Goal: Find specific page/section: Find specific page/section

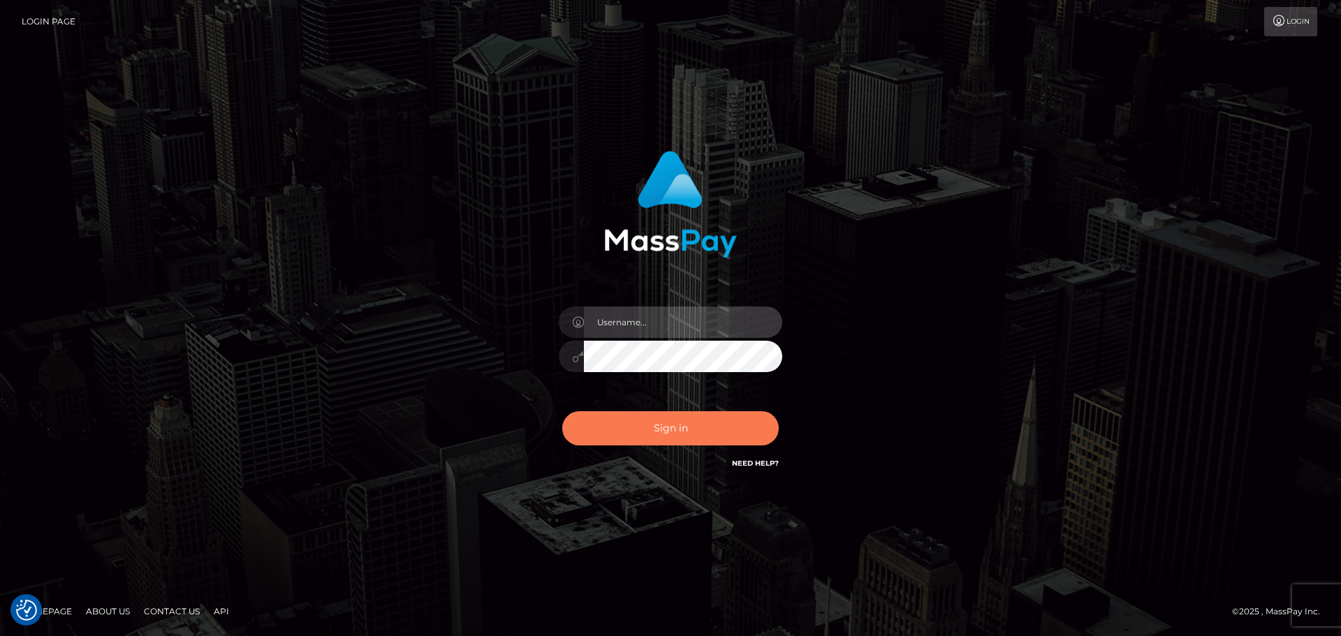
type input "[PERSON_NAME]"
click at [597, 433] on button "Sign in" at bounding box center [670, 428] width 217 height 34
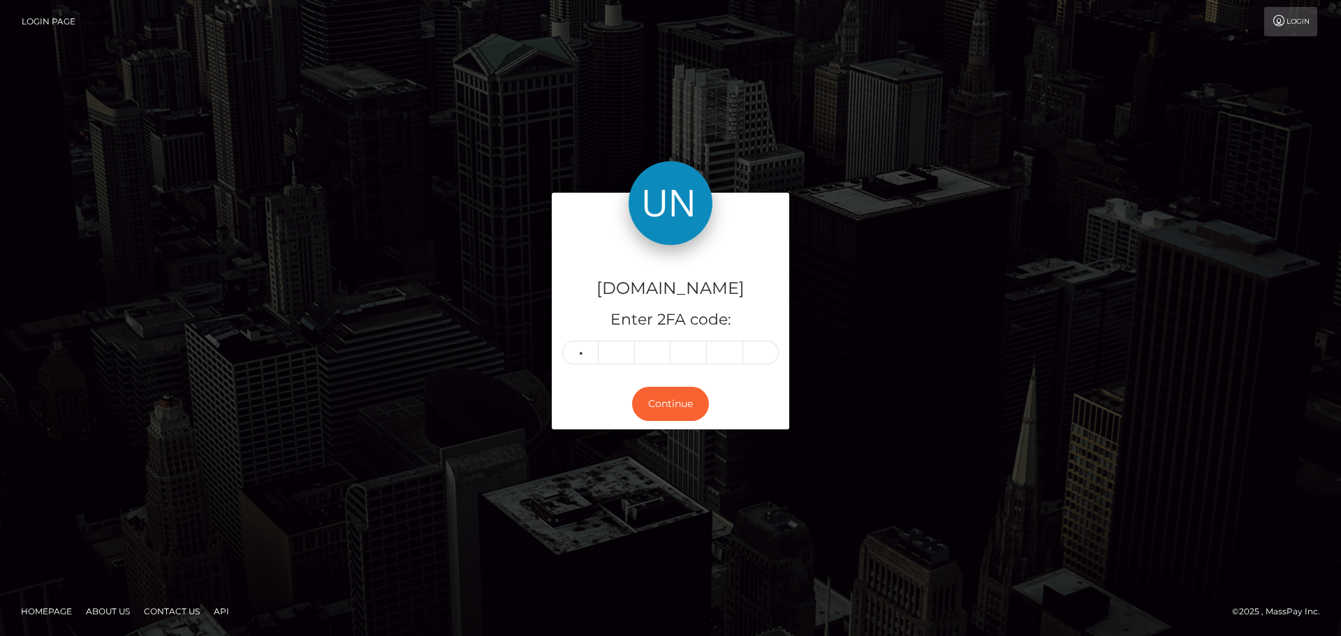
type input "7"
type input "9"
type input "0"
type input "2"
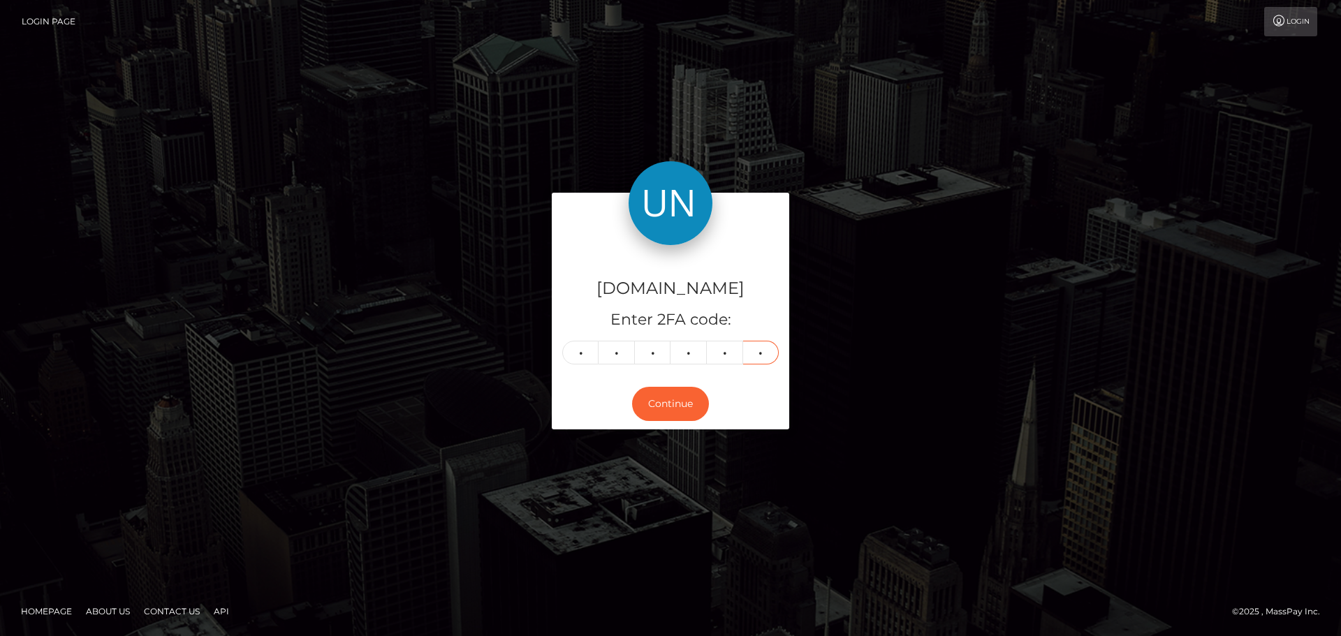
type input "8"
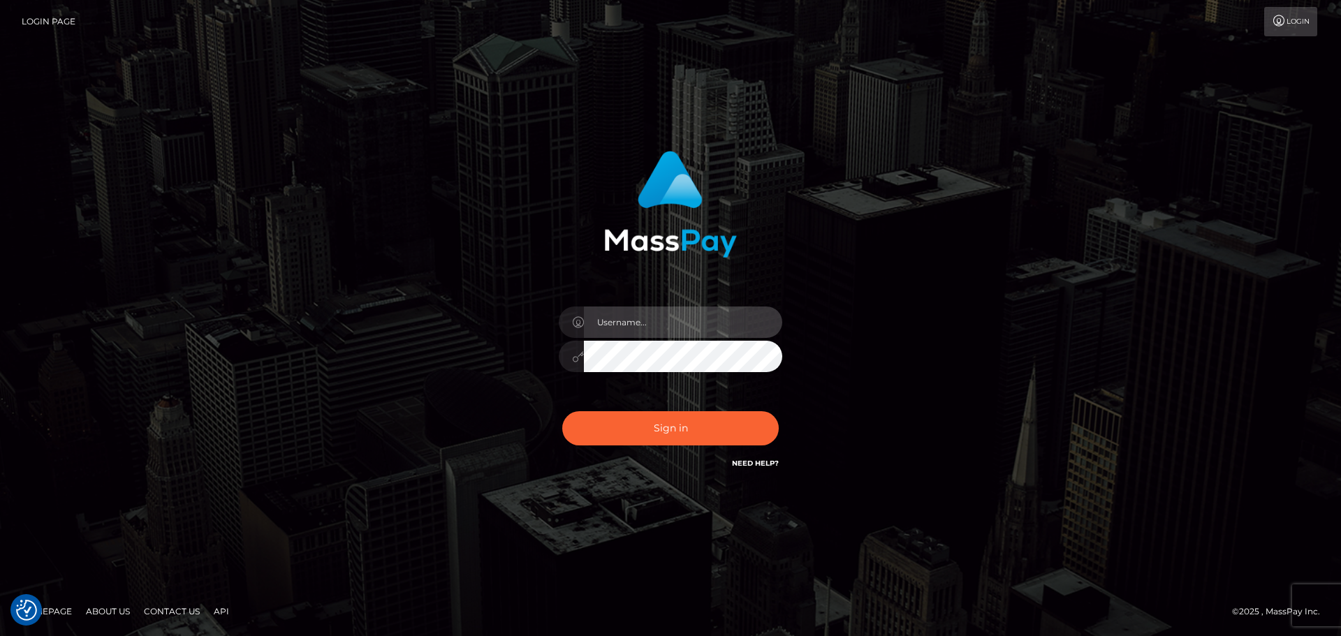
type input "Yassine Slimene"
click at [636, 384] on div "Yassine Slimene" at bounding box center [670, 349] width 244 height 107
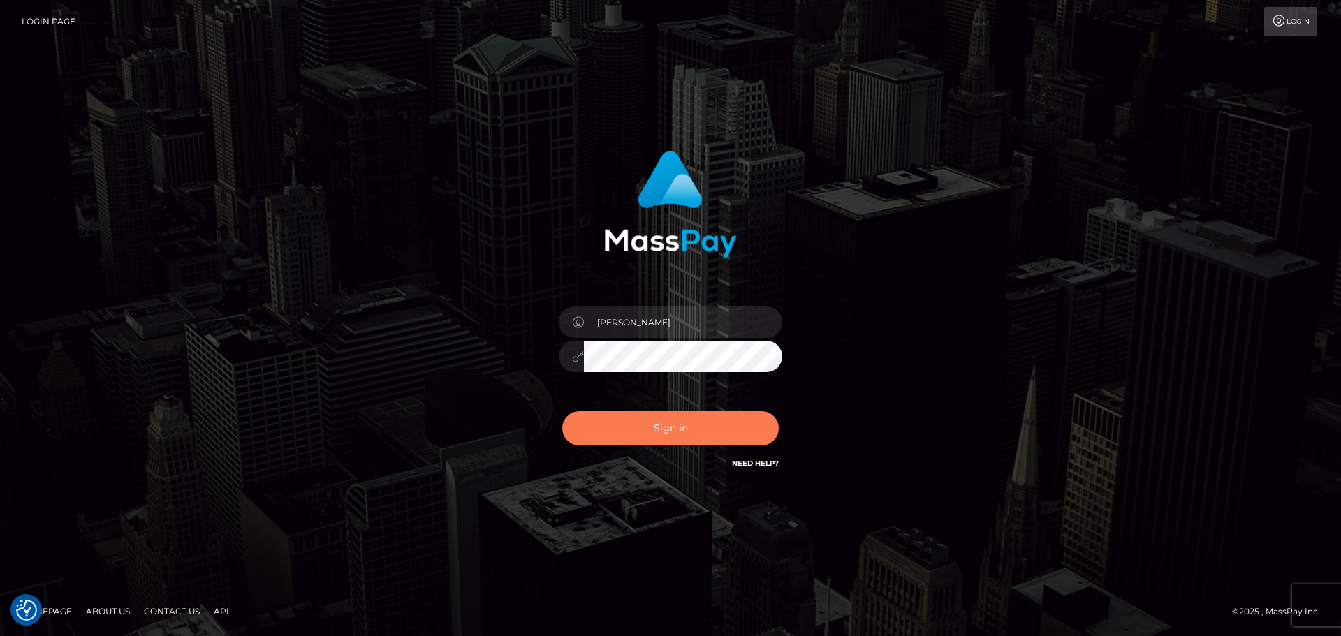
click at [636, 413] on button "Sign in" at bounding box center [670, 428] width 217 height 34
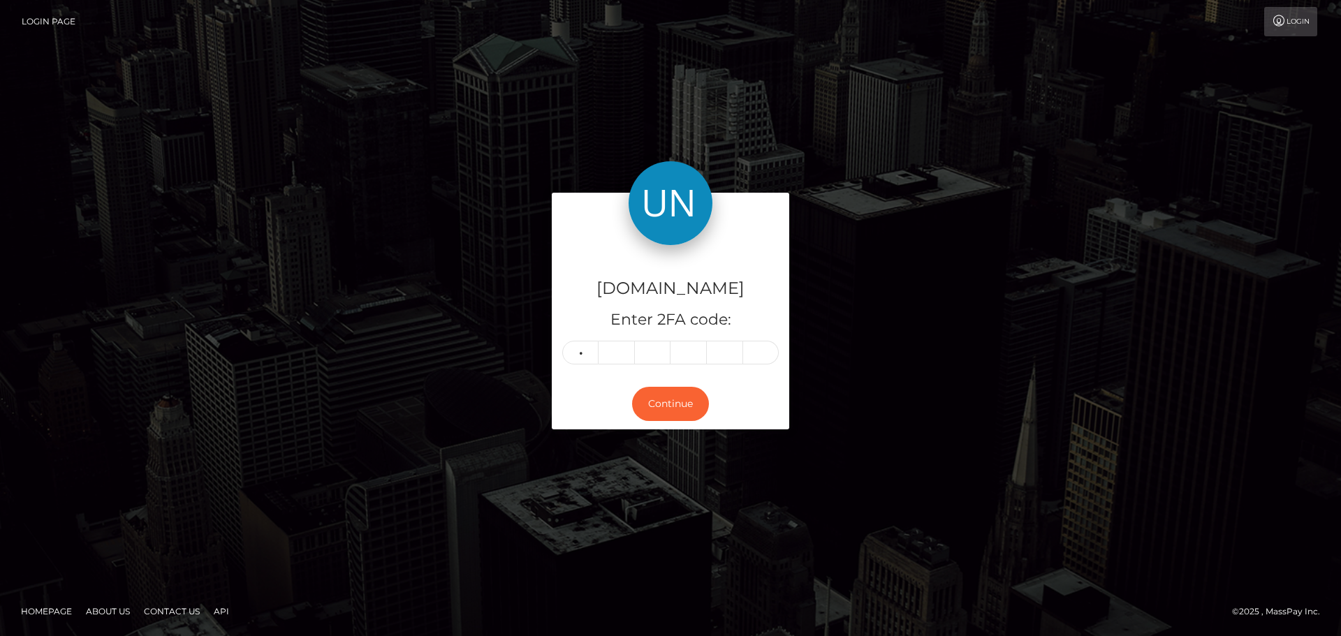
type input "4"
type input "8"
type input "6"
type input "7"
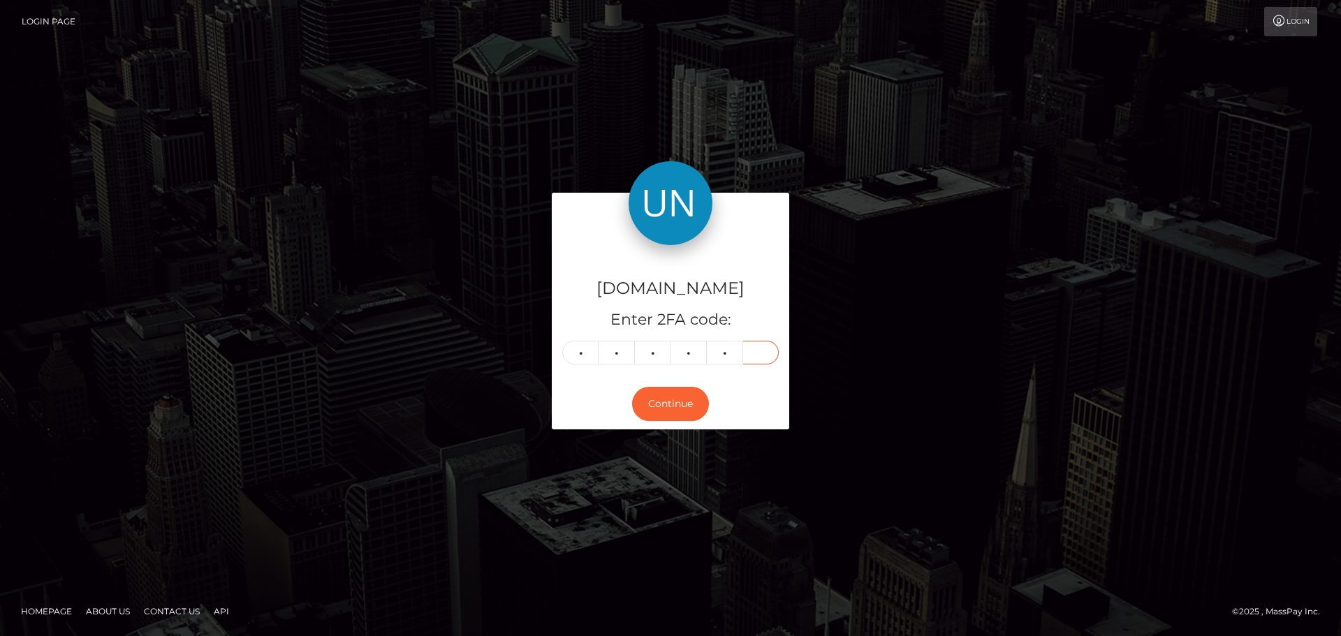
type input "9"
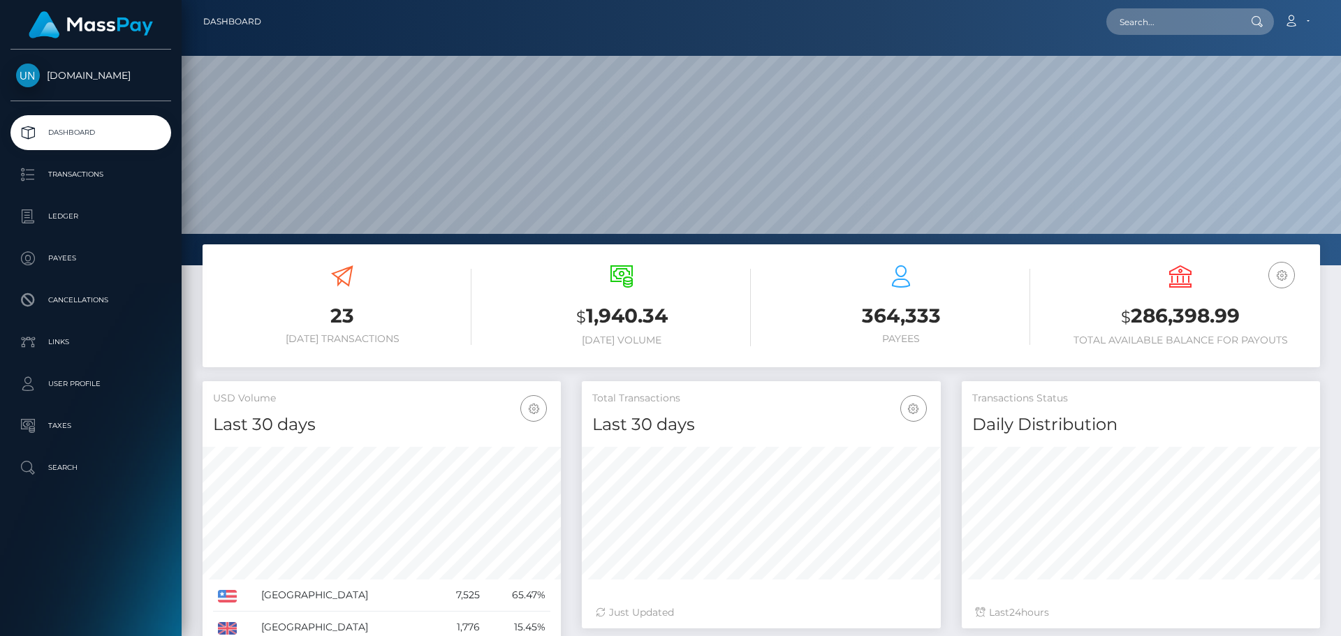
scroll to position [248, 359]
click at [1143, 45] on div at bounding box center [761, 132] width 1159 height 265
click at [1159, 33] on input "text" at bounding box center [1171, 21] width 131 height 27
paste input "drsorto2310@gmail.com"
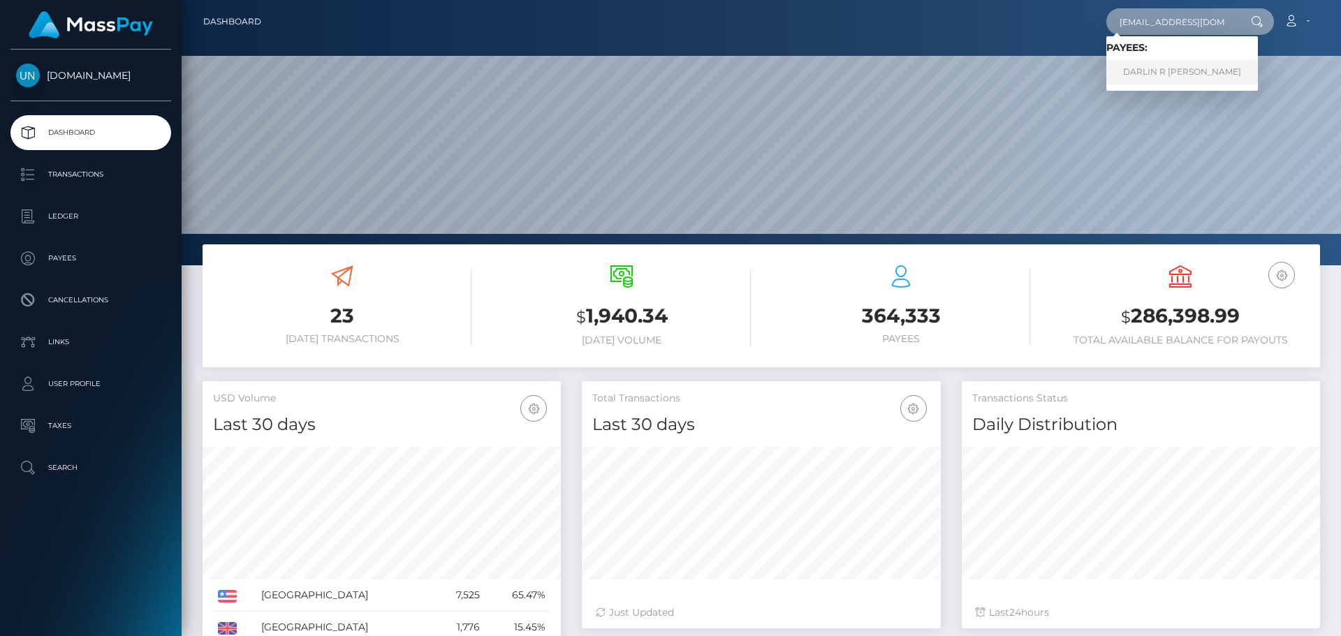
type input "drsorto2310@gmail.com"
click at [1201, 66] on link "DARLIN R SORTO RAMIREZ" at bounding box center [1182, 72] width 152 height 26
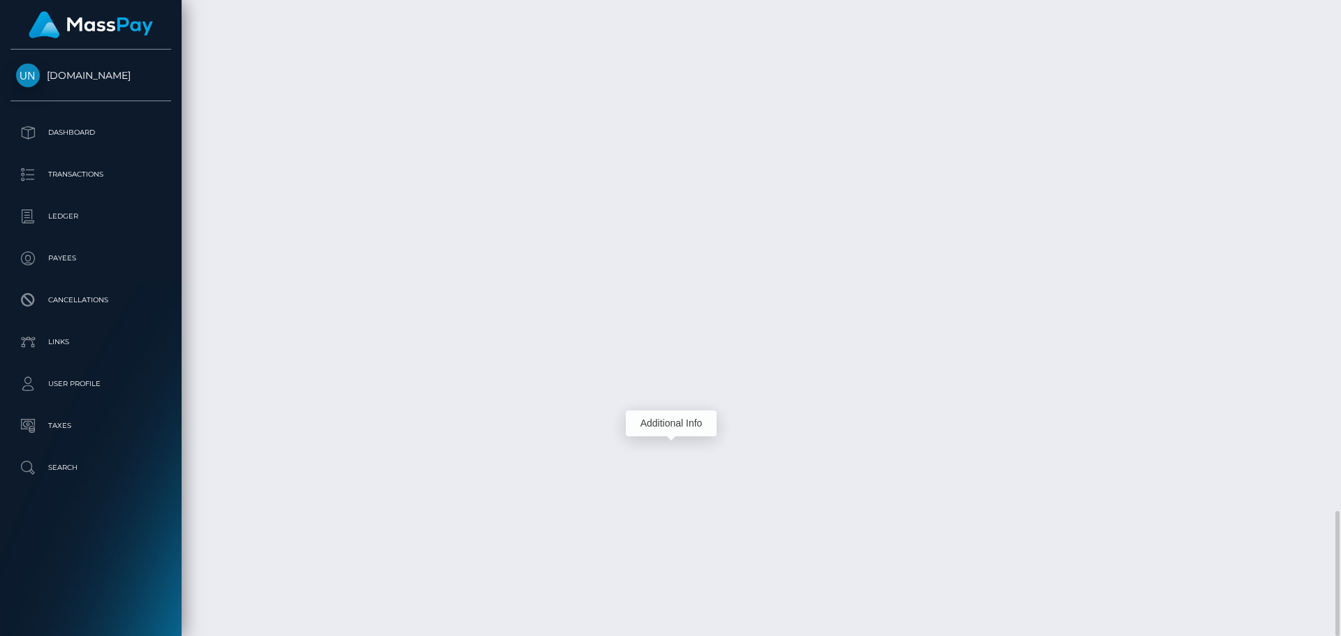
scroll to position [168, 359]
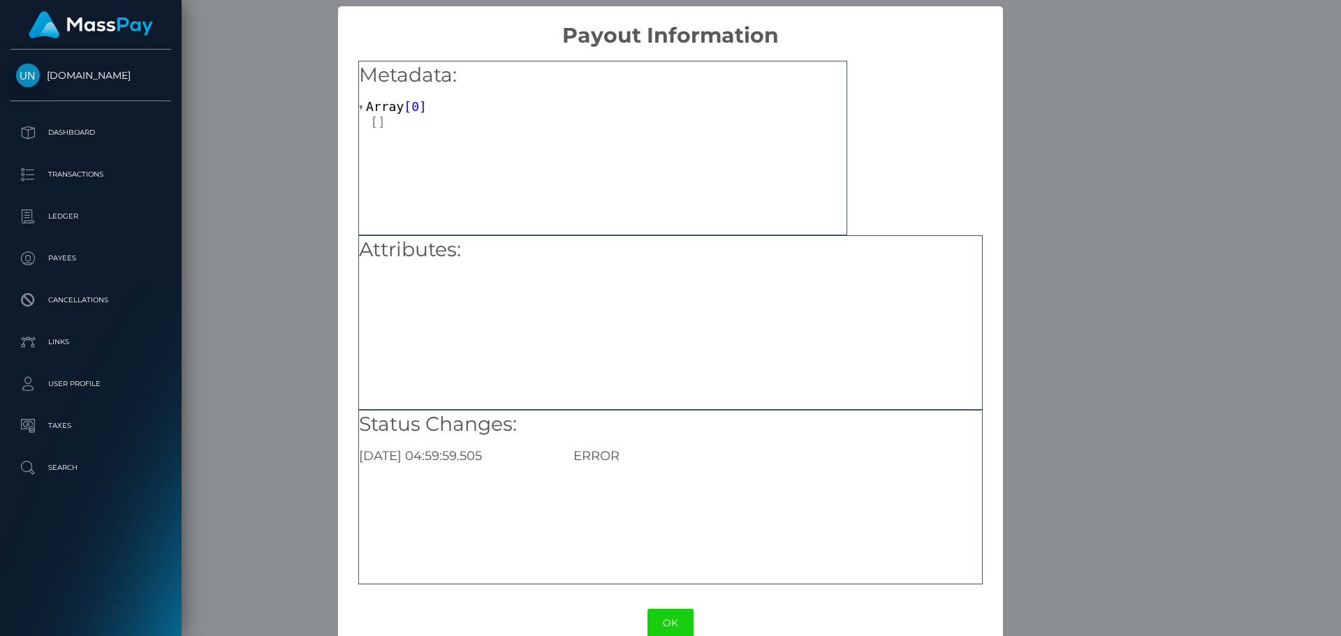
click at [260, 377] on div "× Payout Information Metadata: Array [ 0 ] Attributes: Status Changes: 2025-08-…" at bounding box center [670, 318] width 1341 height 636
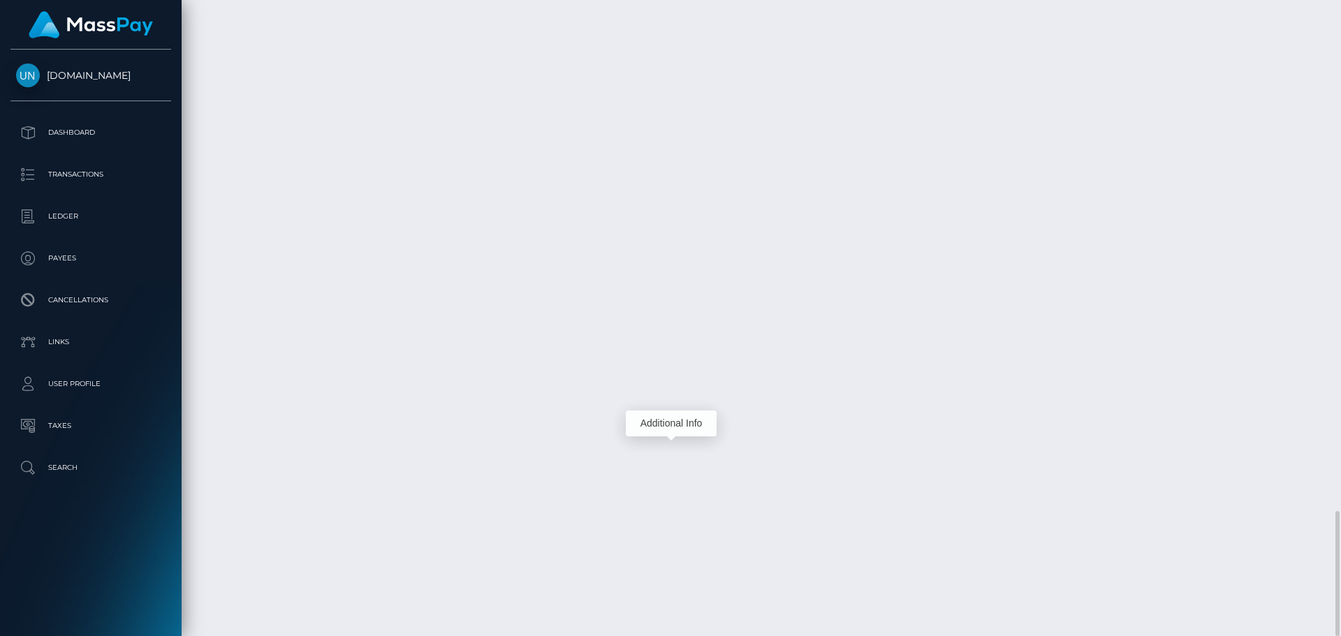
click at [1340, 49] on div at bounding box center [1336, 318] width 10 height 636
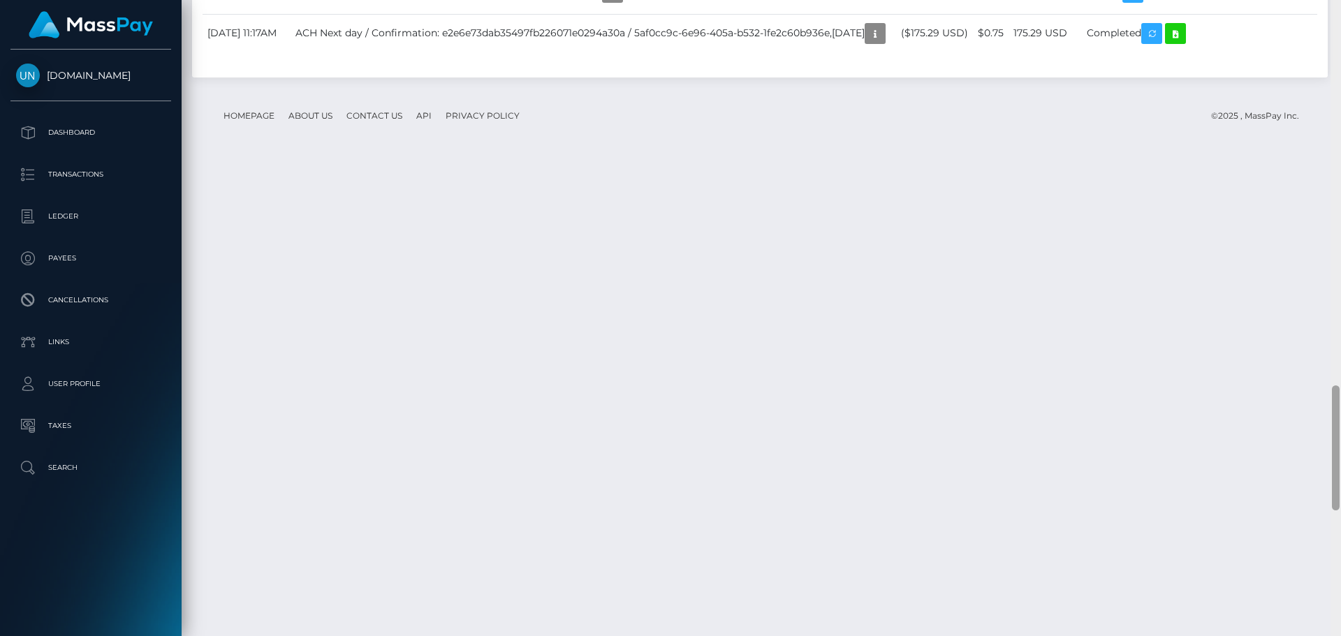
click at [1340, 49] on div at bounding box center [1336, 318] width 10 height 636
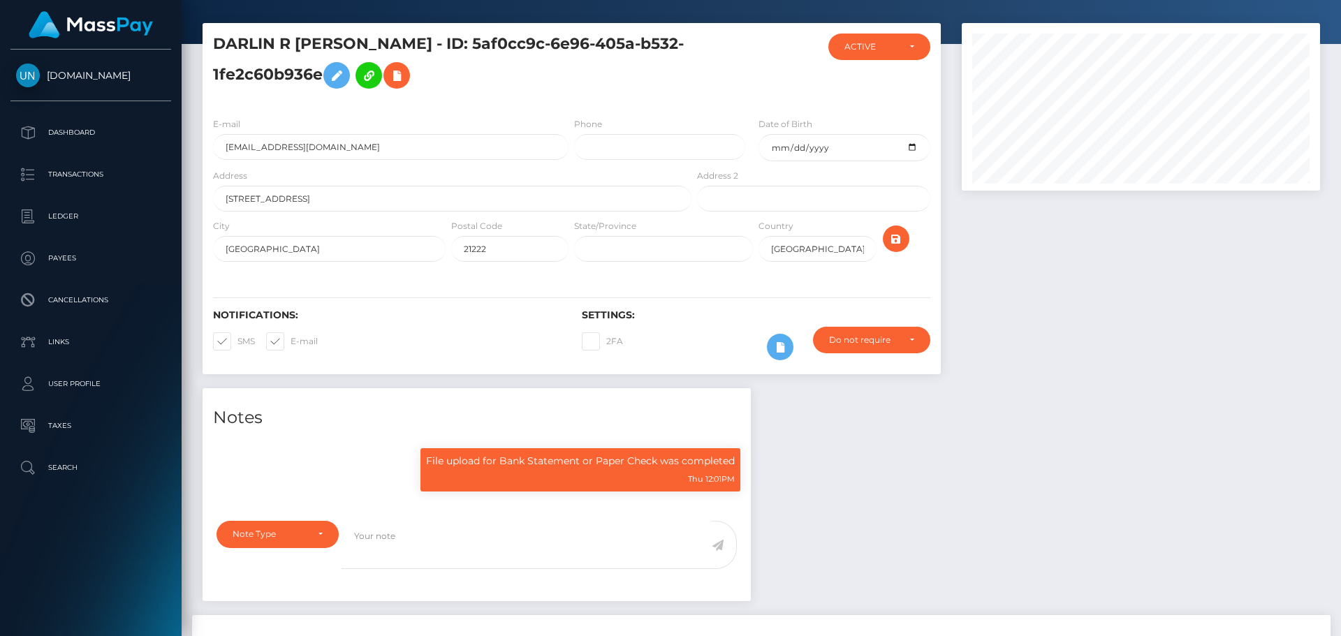
click at [1340, 29] on div at bounding box center [1336, 318] width 10 height 636
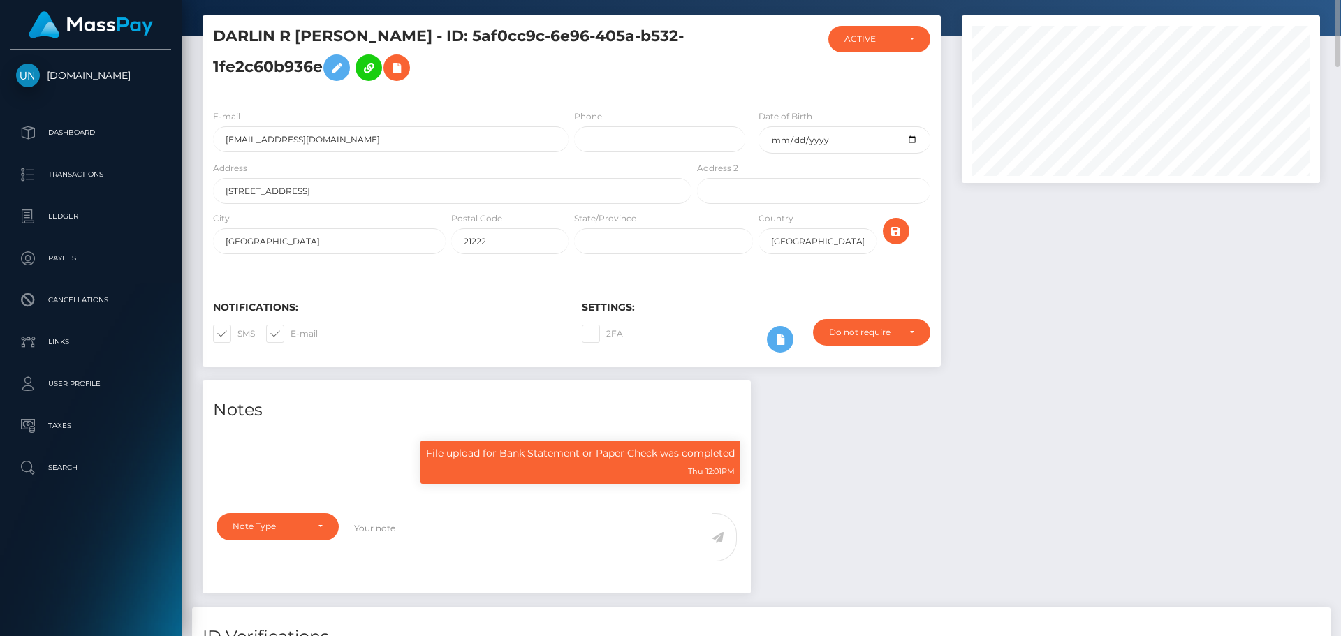
scroll to position [0, 0]
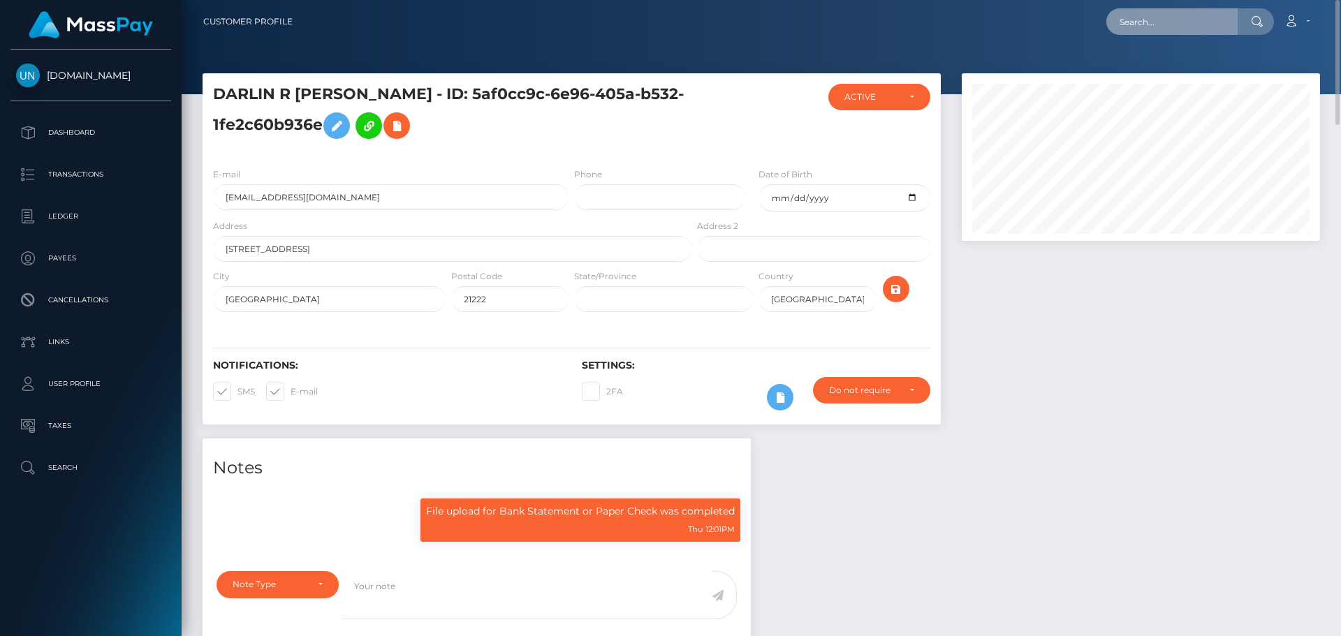
click at [1209, 33] on input "text" at bounding box center [1171, 21] width 131 height 27
paste input "9y2k5w5y6v@privaterelay.appleid.com"
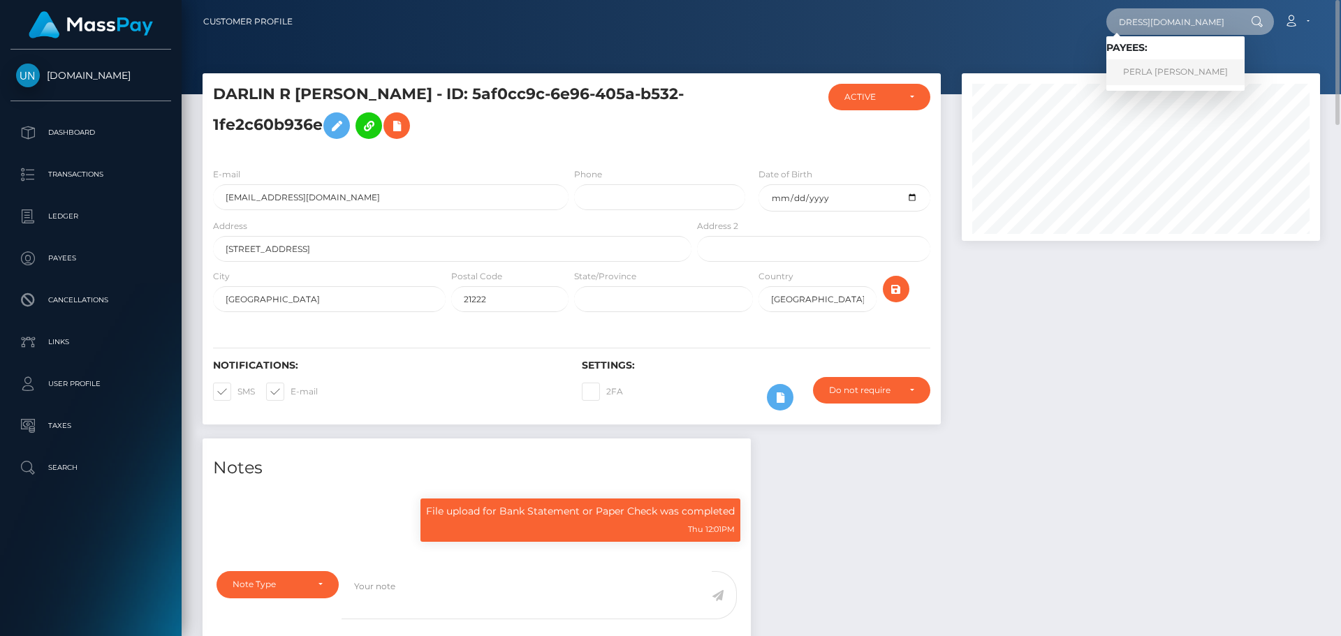
type input "9y2k5w5y6v@privaterelay.appleid.com"
click at [1164, 73] on link "PERLA CRISTAL GARCIA RAMOS" at bounding box center [1175, 72] width 138 height 26
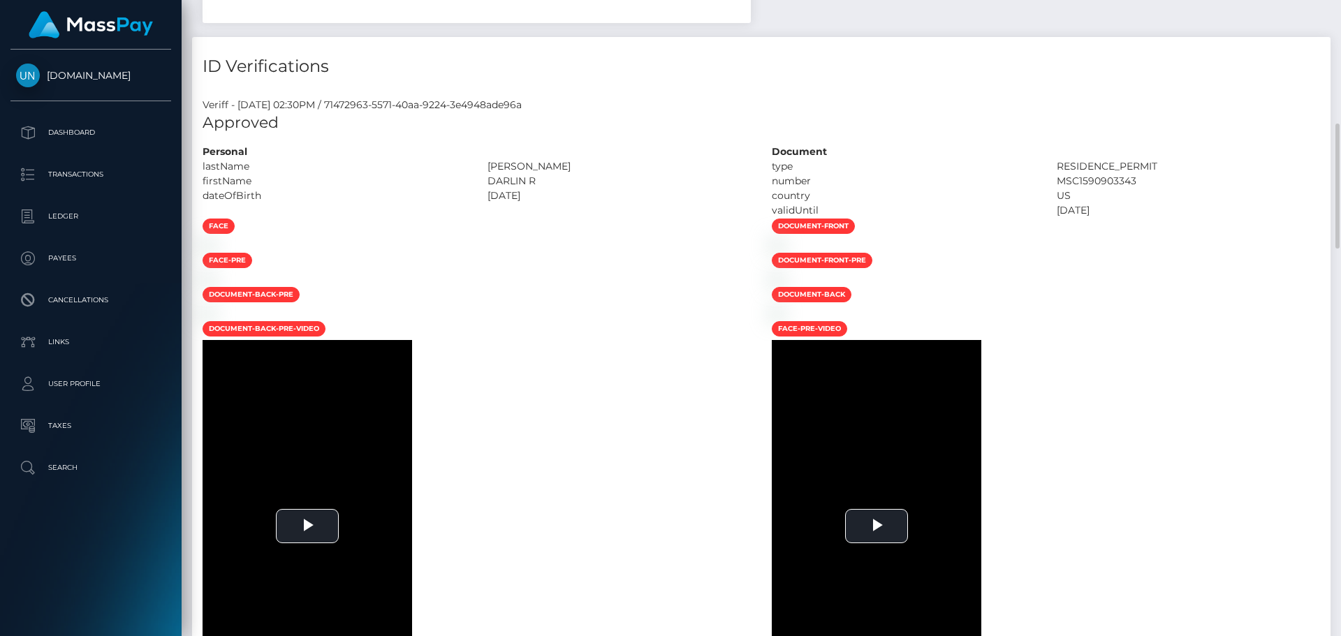
scroll to position [70, 0]
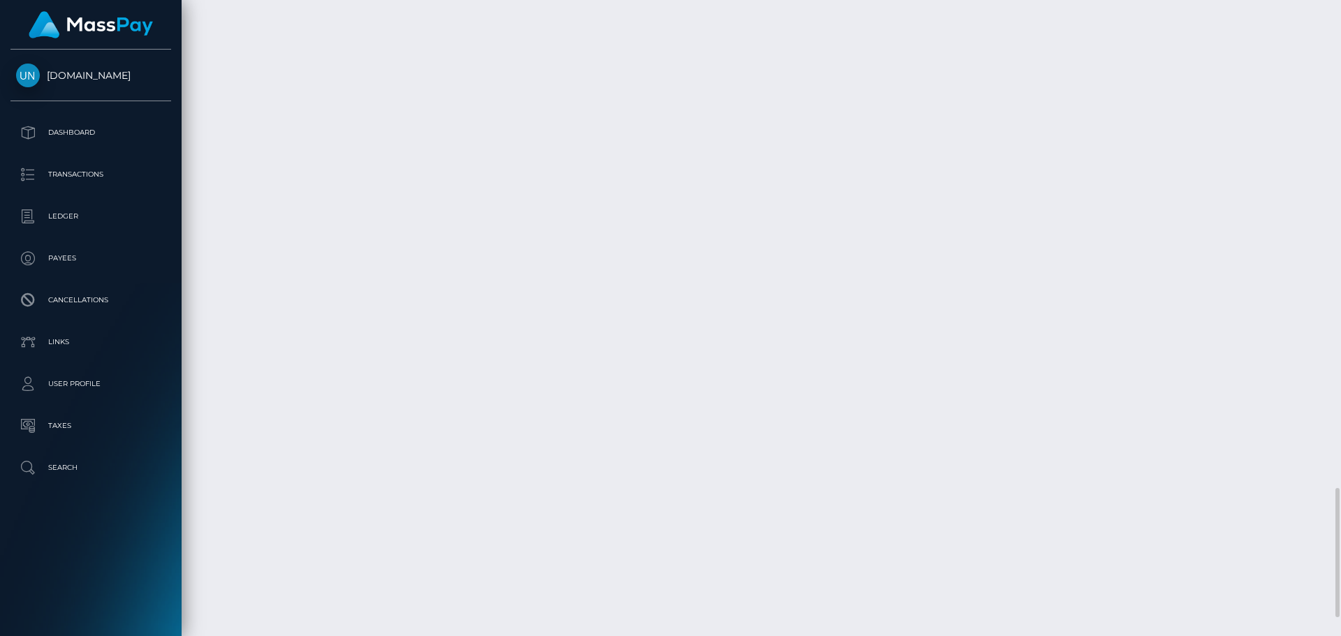
scroll to position [2494, 0]
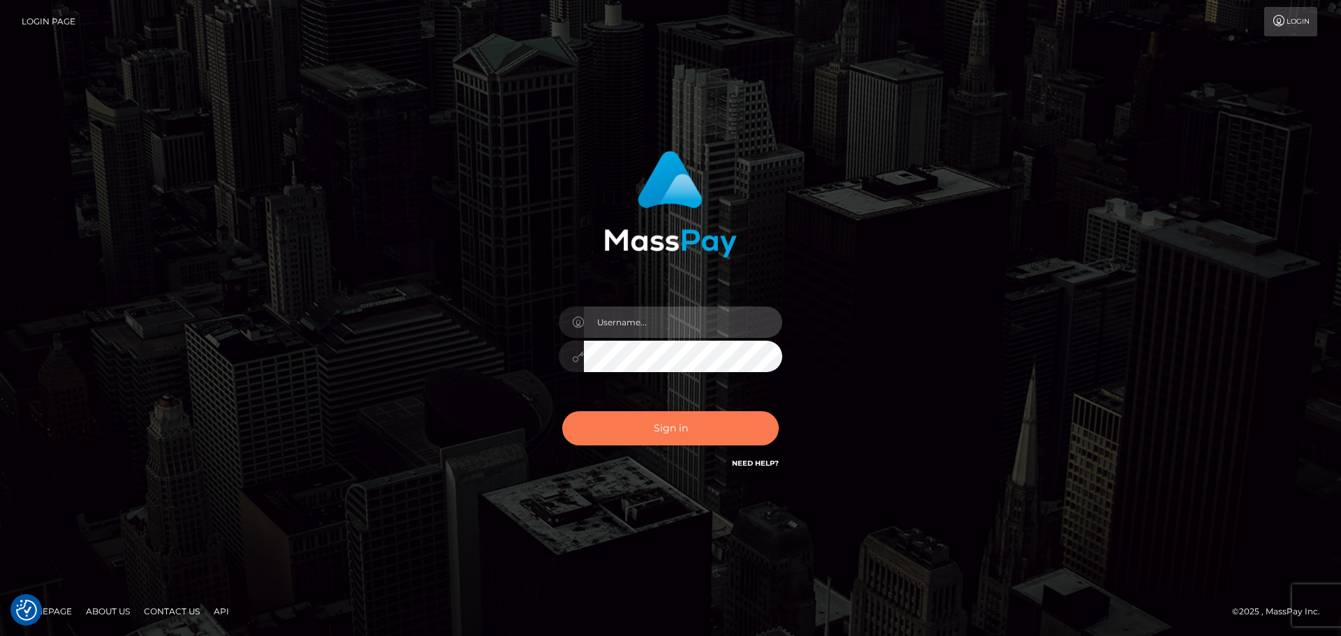
type input "[PERSON_NAME]"
click at [661, 415] on button "Sign in" at bounding box center [670, 428] width 217 height 34
type input "Yassine Slimene"
click at [659, 432] on button "Sign in" at bounding box center [670, 428] width 217 height 34
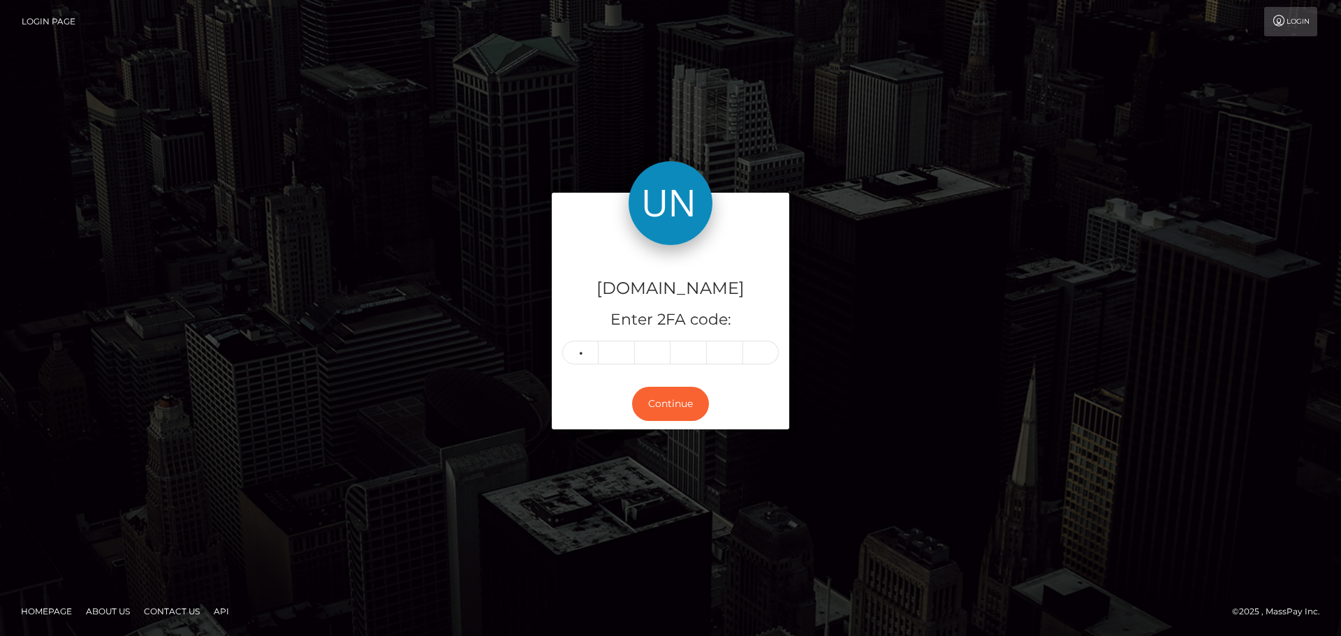
type input "0"
type input "3"
type input "4"
type input "0"
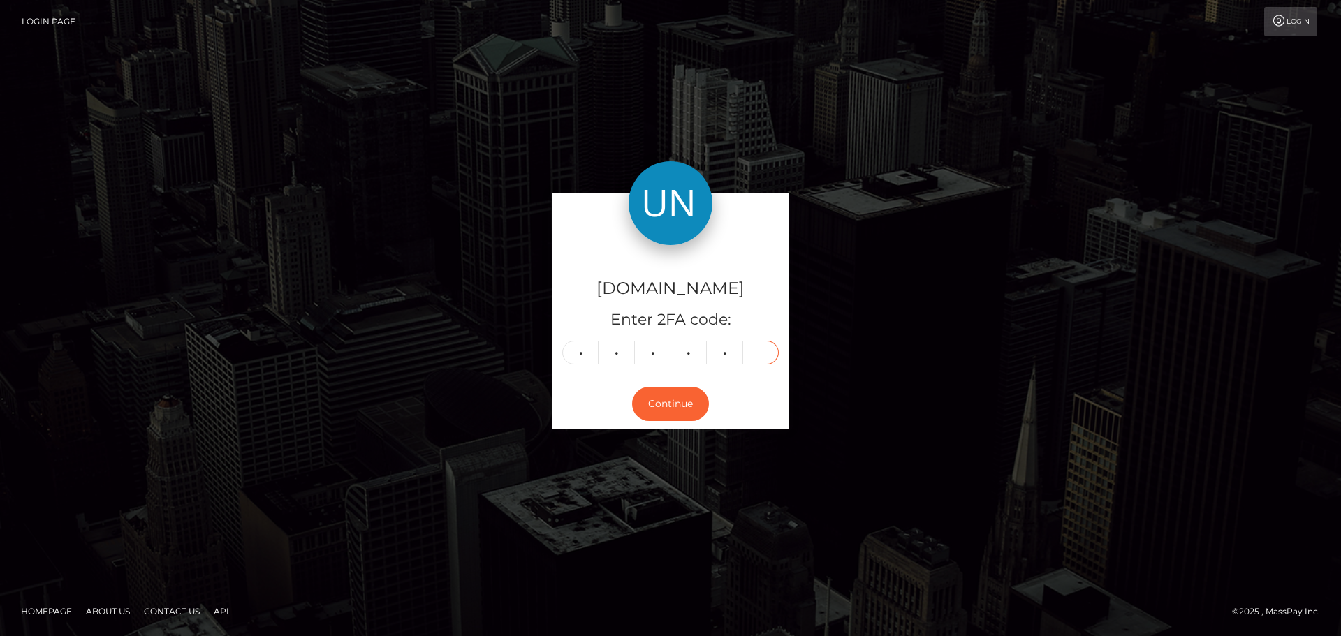
type input "9"
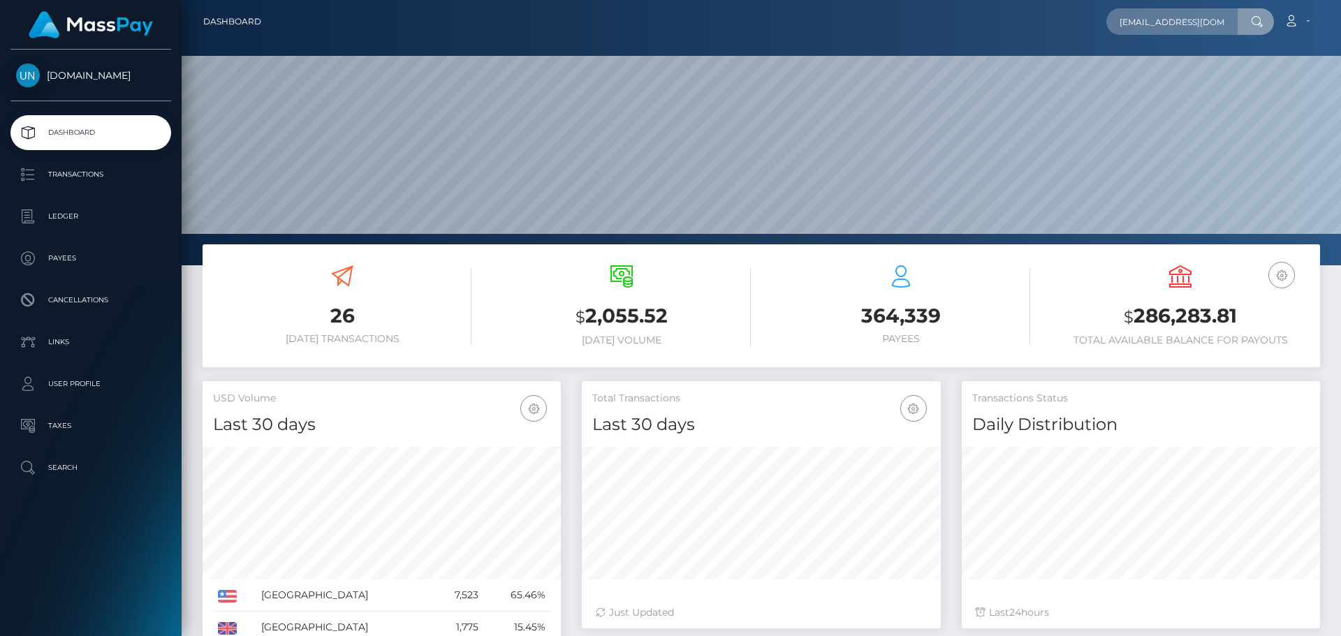
scroll to position [0, 3]
type input "[EMAIL_ADDRESS][DOMAIN_NAME]"
click at [1175, 60] on link "[PERSON_NAME]" at bounding box center [1162, 72] width 112 height 26
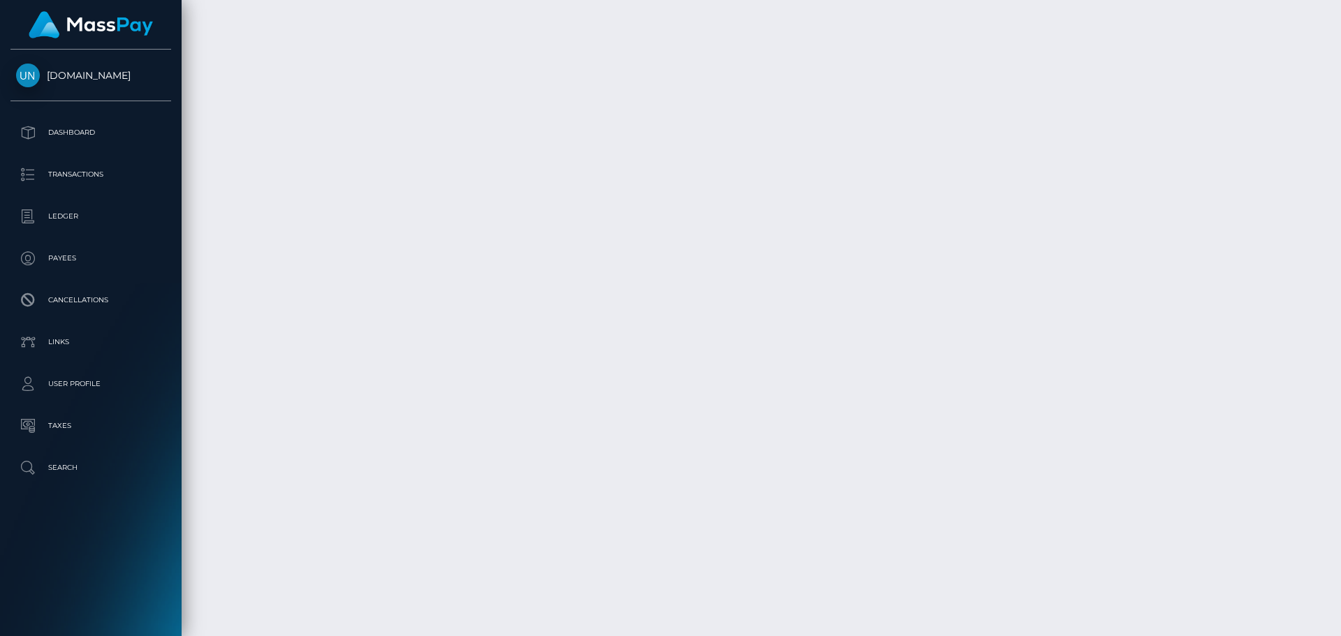
scroll to position [4455, 0]
drag, startPoint x: 1340, startPoint y: 204, endPoint x: 1340, endPoint y: 66, distance: 138.3
click at [1340, 66] on div at bounding box center [1336, 318] width 10 height 636
click at [1340, 52] on div at bounding box center [1336, 318] width 10 height 636
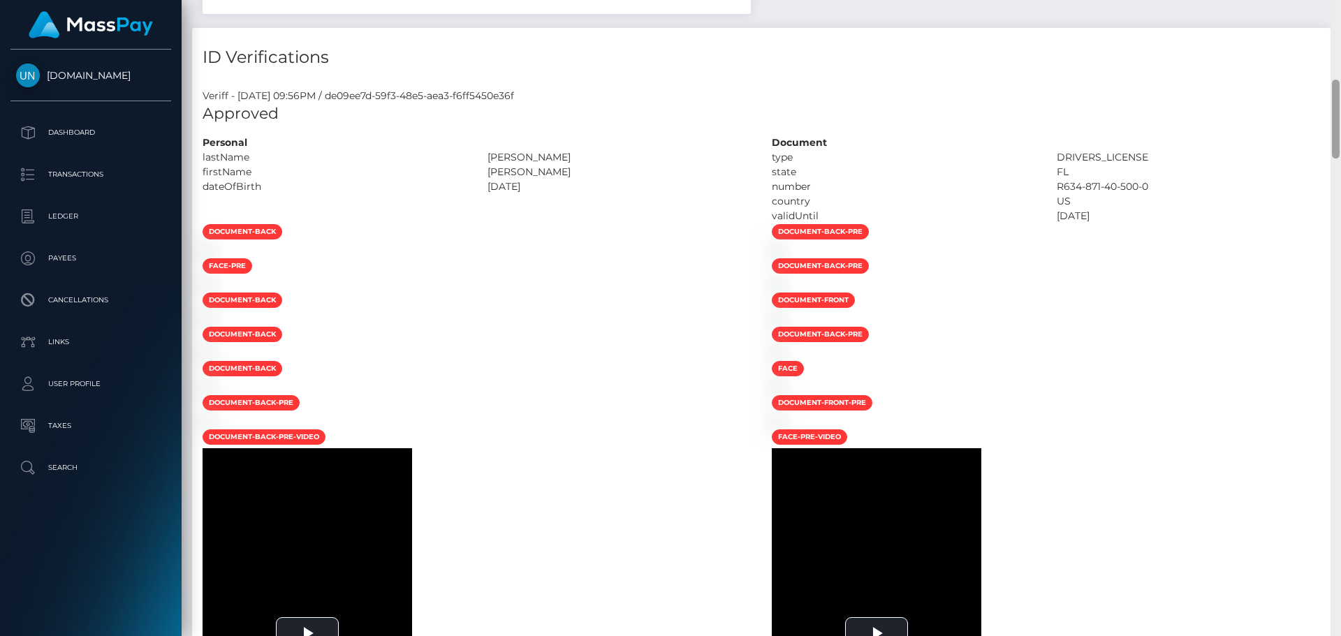
click at [1338, 18] on div at bounding box center [1336, 318] width 10 height 636
click at [1338, 18] on div "Customer Profile Loading... Loading..." at bounding box center [761, 318] width 1159 height 636
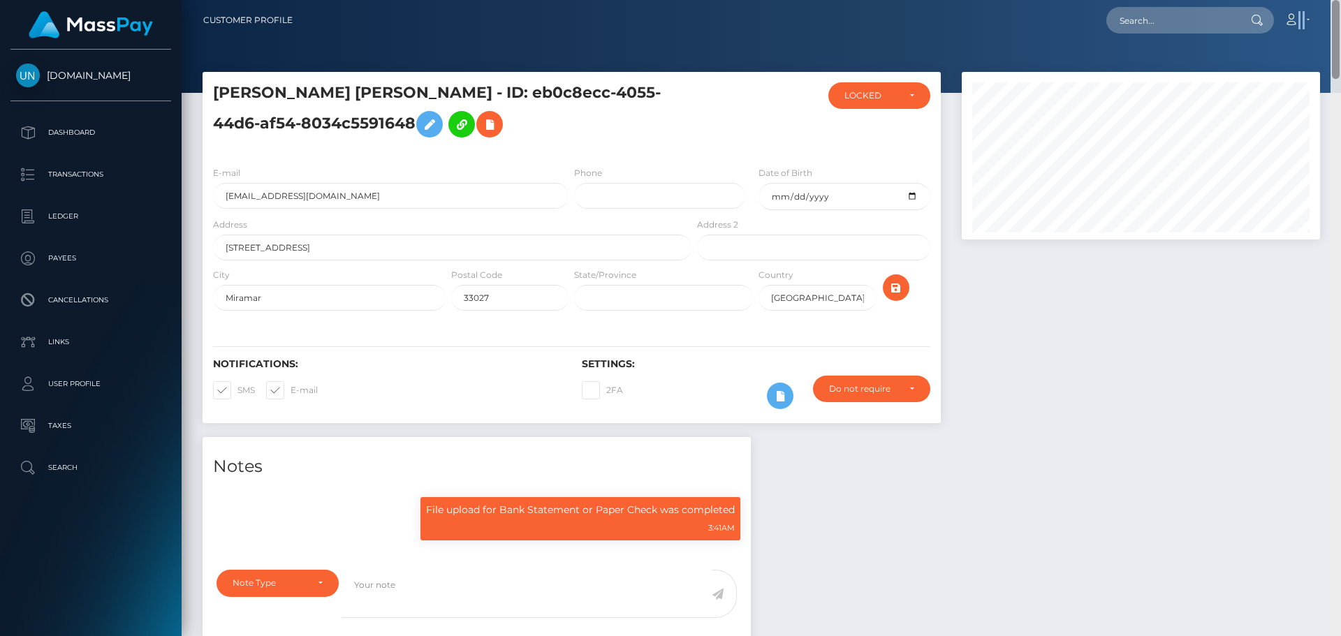
click at [1338, 18] on nav "Customer Profile Loading... Loading... Account" at bounding box center [761, 20] width 1159 height 43
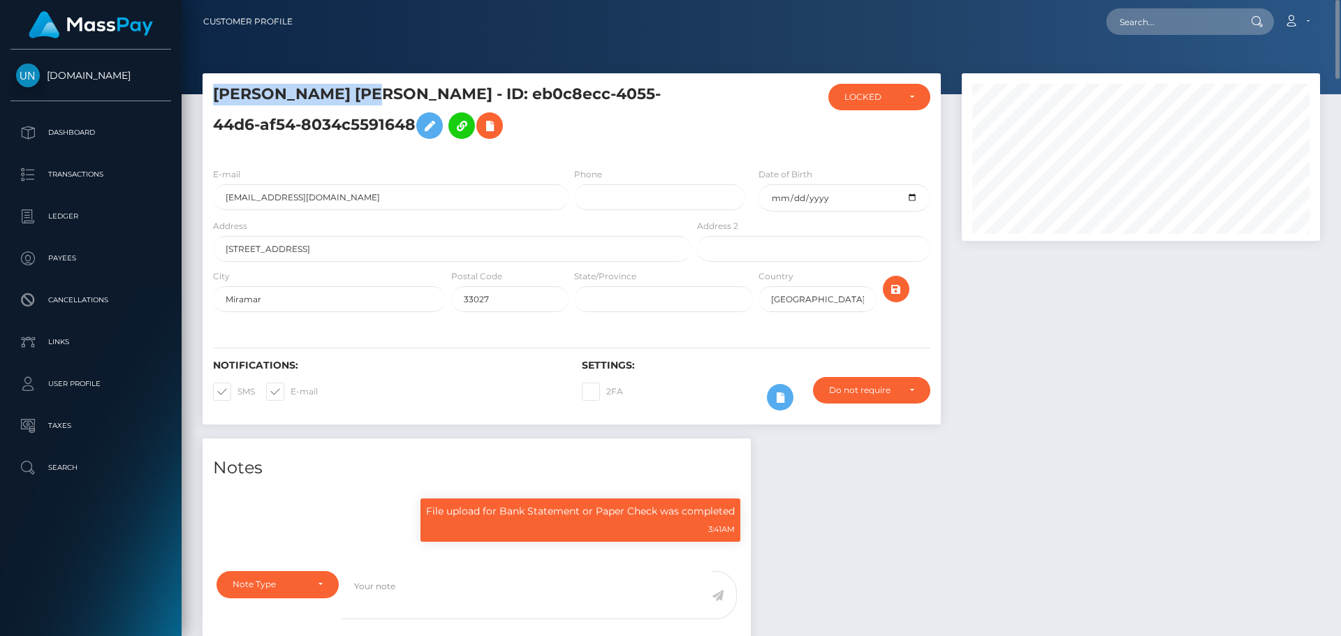
drag, startPoint x: 217, startPoint y: 89, endPoint x: 370, endPoint y: 89, distance: 153.7
click at [370, 89] on div "AIDAN JAISE ROLLE - ID: eb0c8ecc-4055-44d6-af54-8034c5591648" at bounding box center [449, 120] width 492 height 73
copy h5 "AIDAN JAISE ROLLE"
click at [1162, 15] on input "text" at bounding box center [1171, 21] width 131 height 27
paste input "slimemafia223@gmail.com"
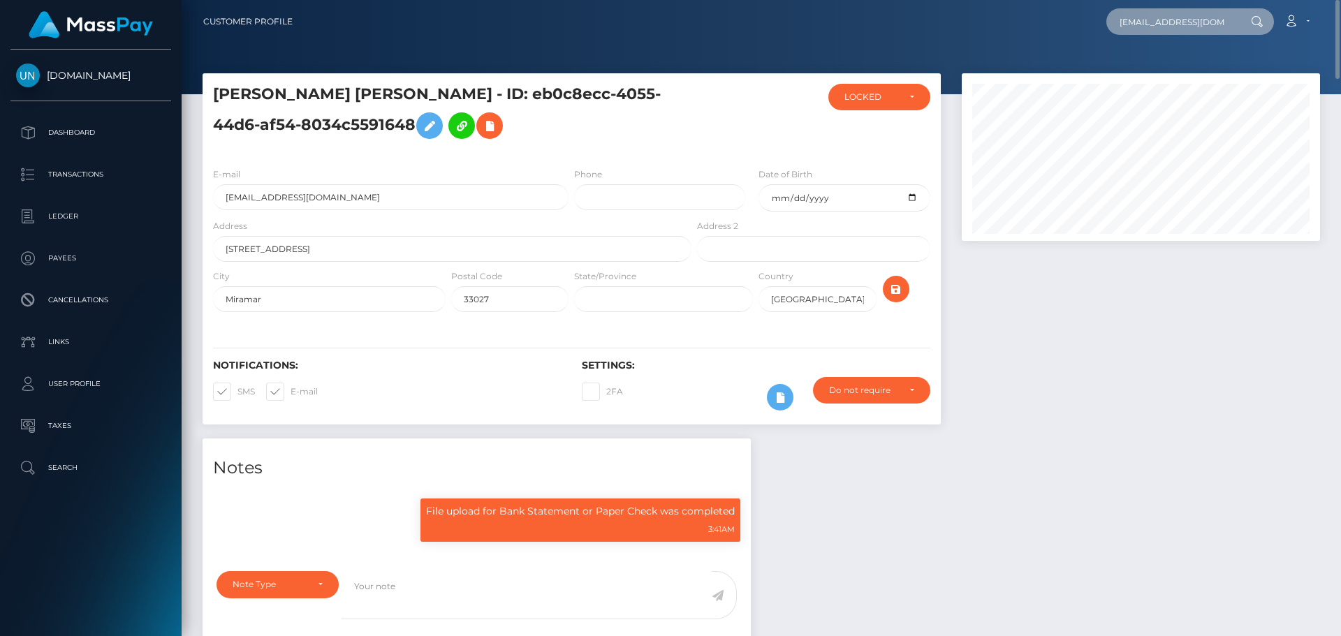
scroll to position [0, 10]
type input "slimemafia223@gmail.com"
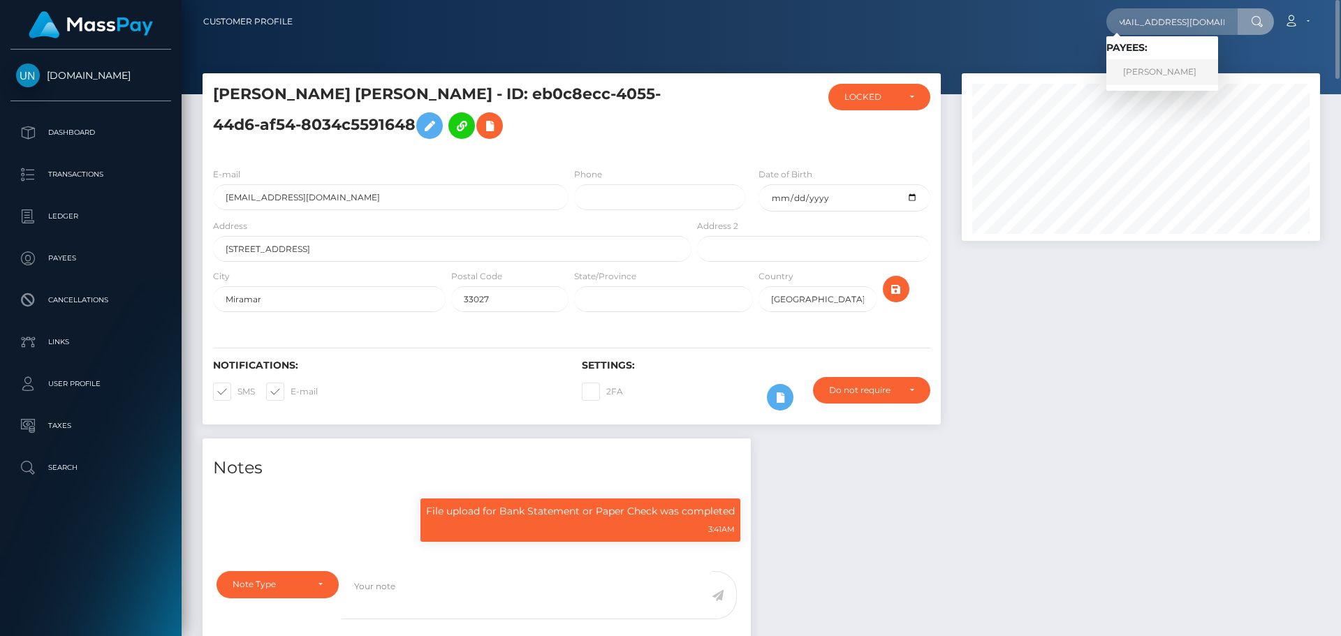
click at [1151, 68] on link "AIDAN JAISE ROLLE" at bounding box center [1162, 72] width 112 height 26
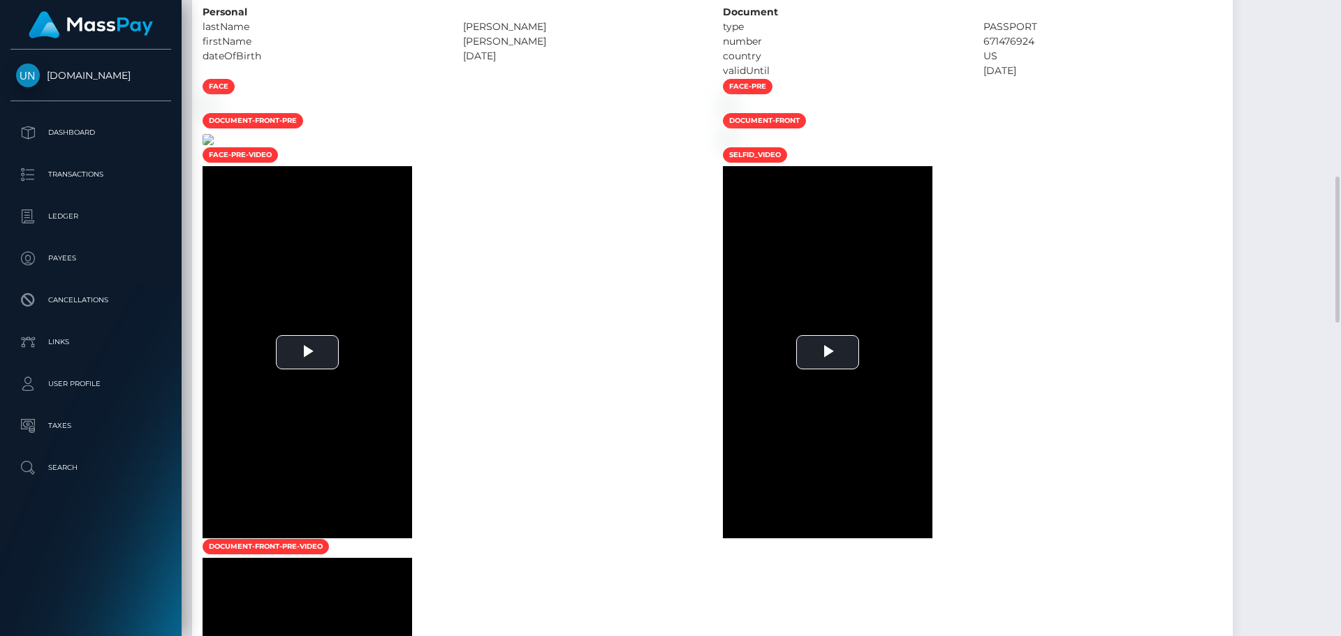
scroll to position [1117, 0]
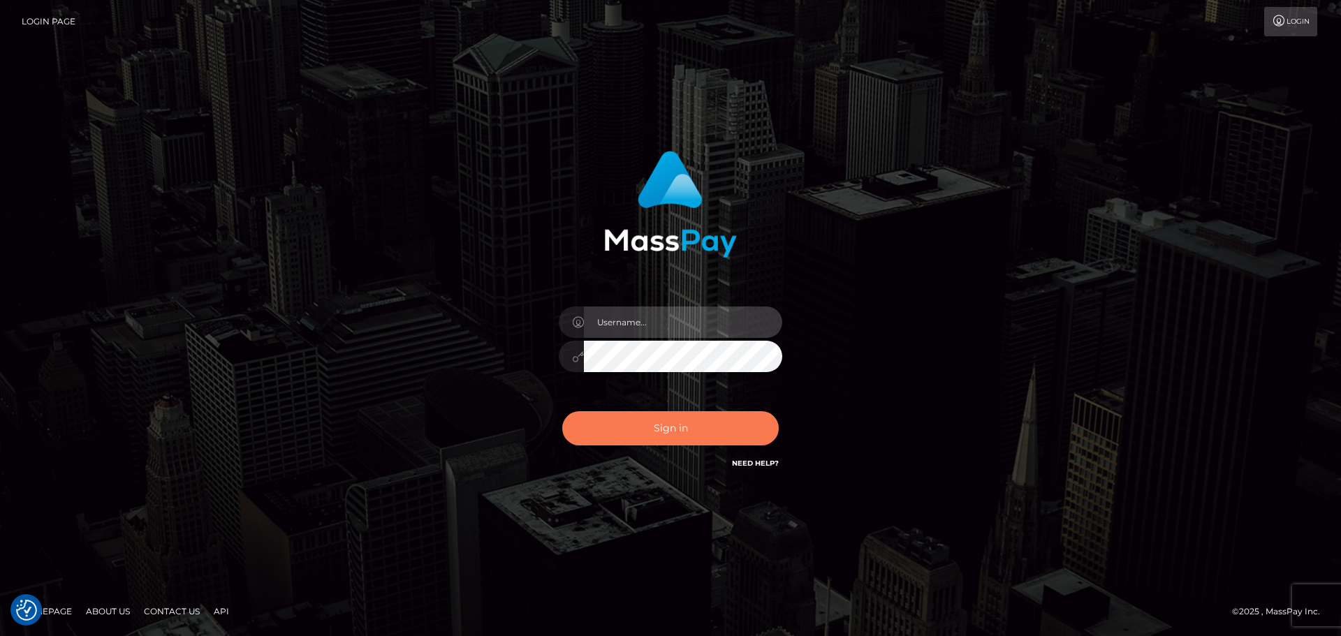
type input "[PERSON_NAME]"
click at [633, 433] on button "Sign in" at bounding box center [670, 428] width 217 height 34
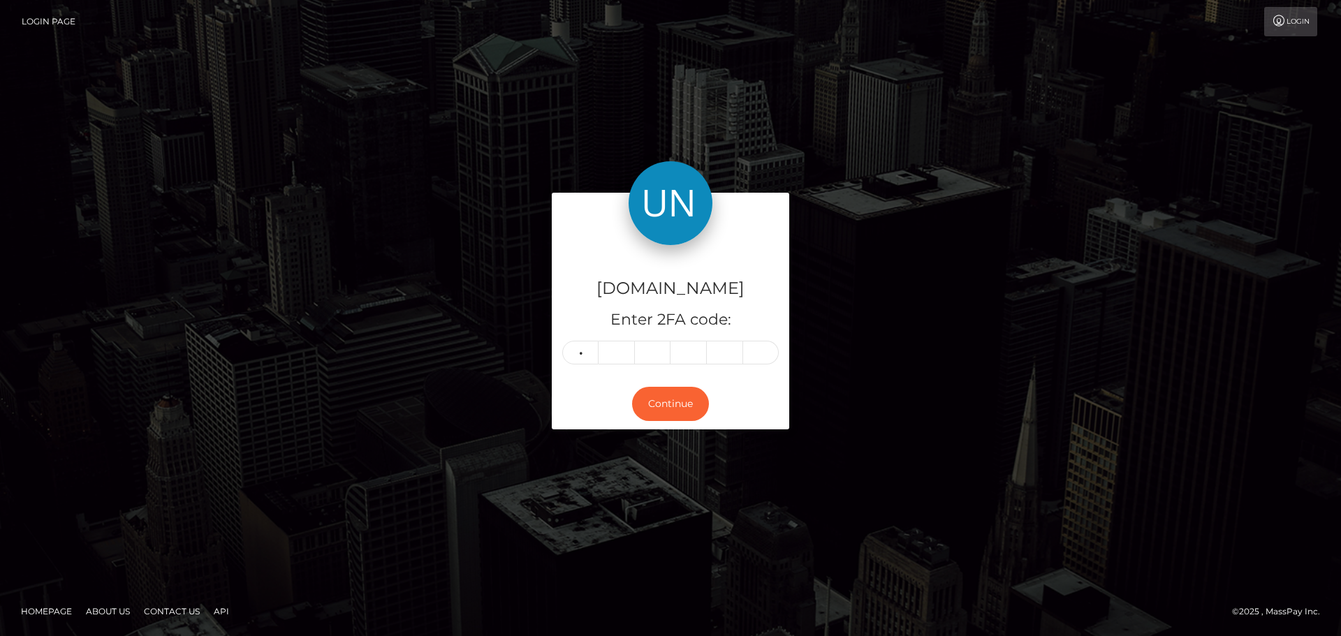
type input "8"
type input "0"
type input "3"
type input "8"
type input "0"
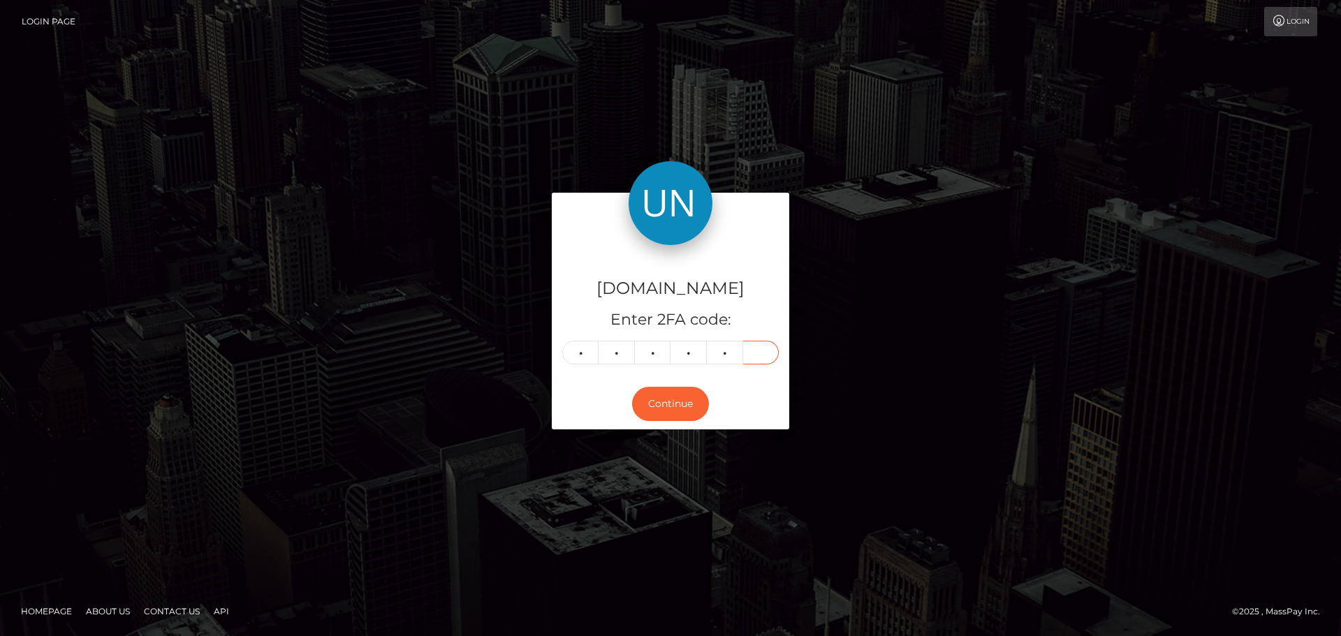
type input "2"
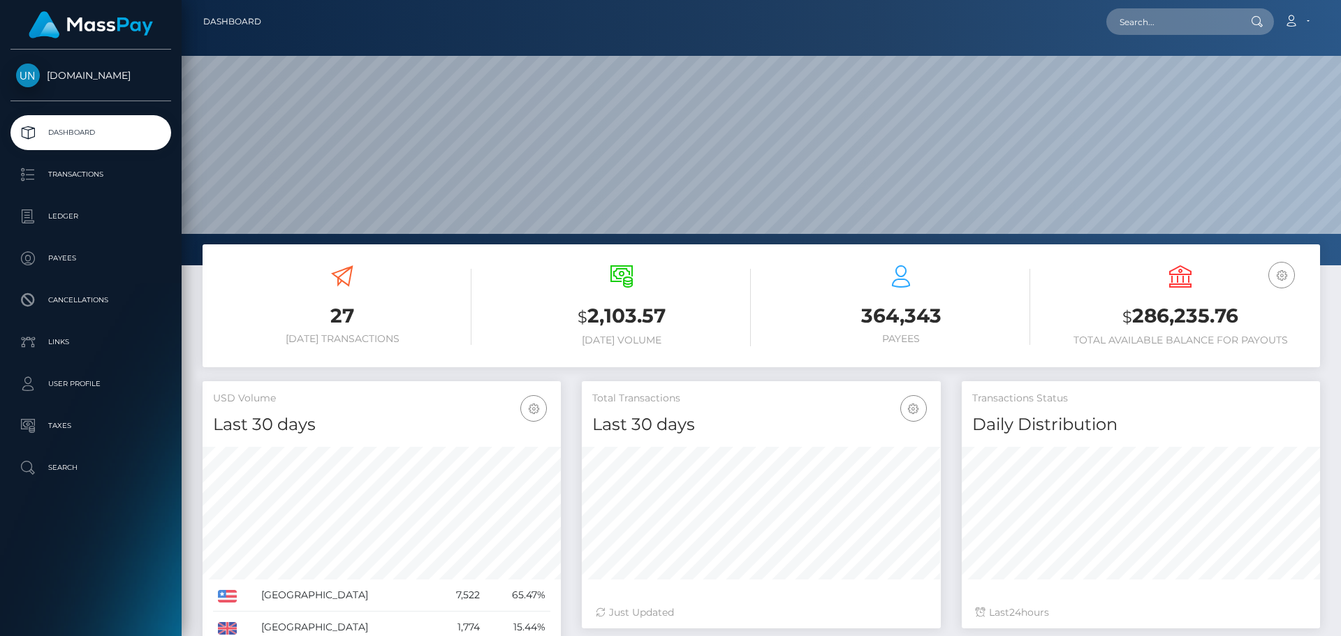
scroll to position [248, 359]
click at [1169, 43] on nav "Dashboard Loading... Loading... Account Edit Profile" at bounding box center [761, 21] width 1159 height 43
click at [1181, 34] on input "text" at bounding box center [1171, 21] width 131 height 27
paste input "[EMAIL_ADDRESS][DOMAIN_NAME]"
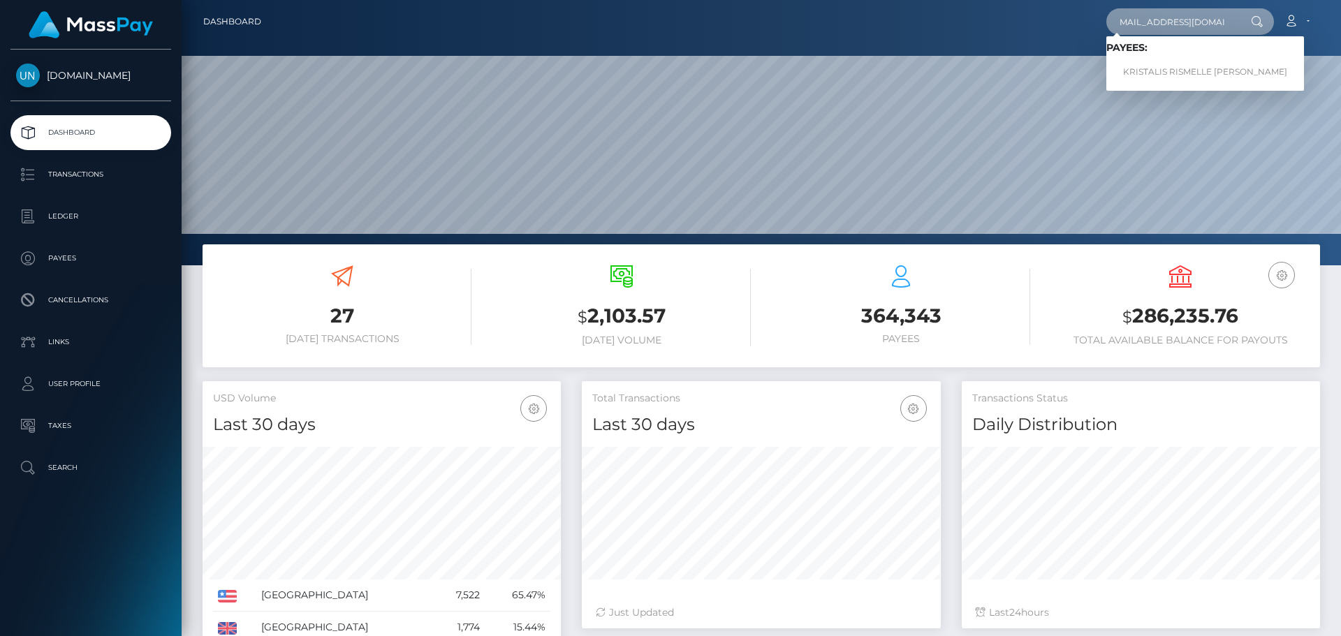
type input "[EMAIL_ADDRESS][DOMAIN_NAME]"
click at [1143, 63] on link "KRISTALIS RISMELLE [PERSON_NAME]" at bounding box center [1205, 72] width 198 height 26
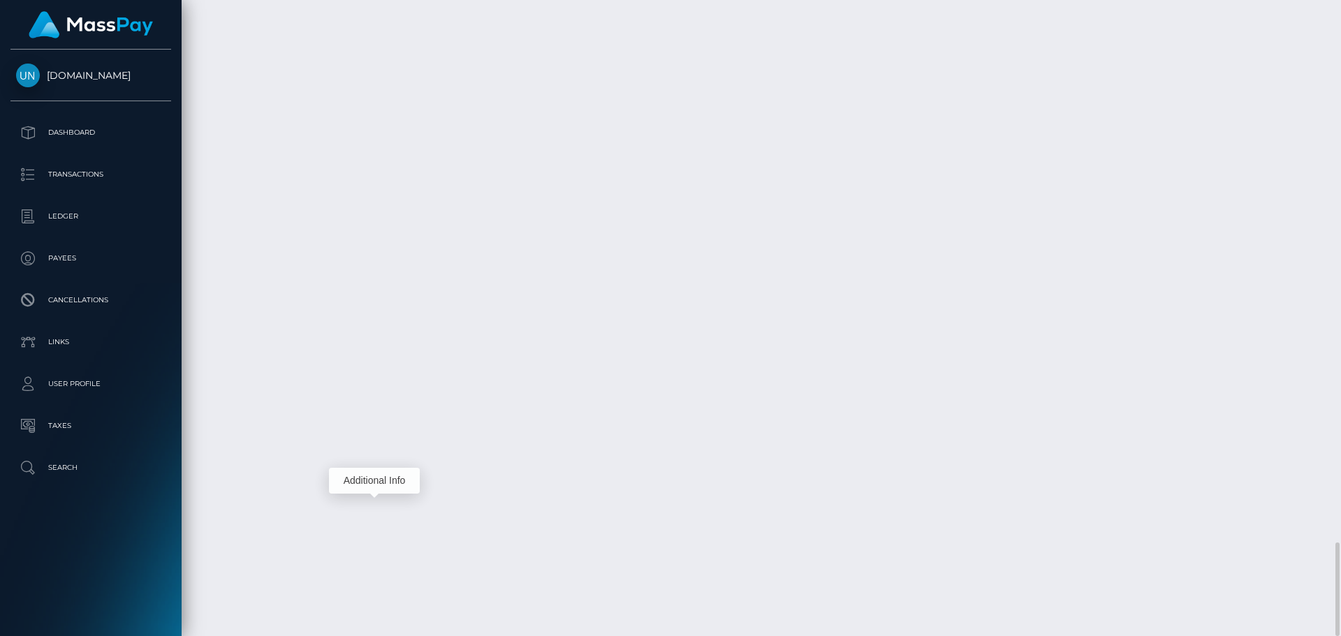
scroll to position [168, 359]
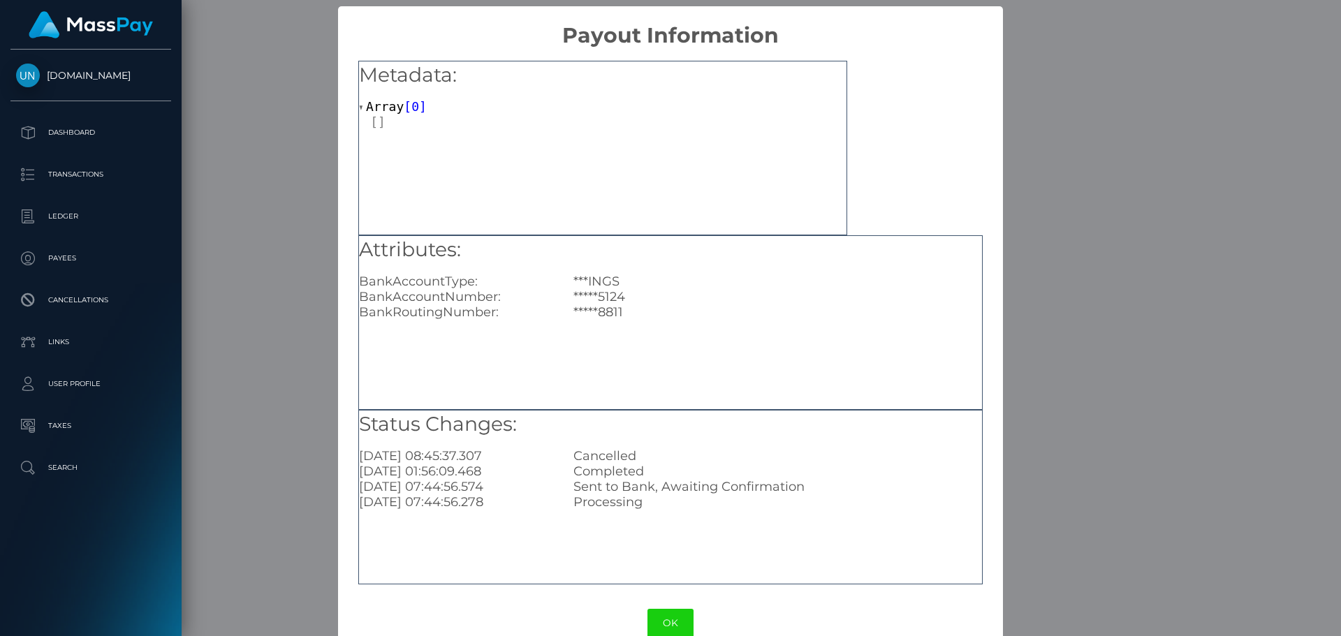
click at [1029, 242] on div "× Payout Information Metadata: Array [ 0 ] Attributes: BankAccountType: ***INGS…" at bounding box center [670, 318] width 1341 height 636
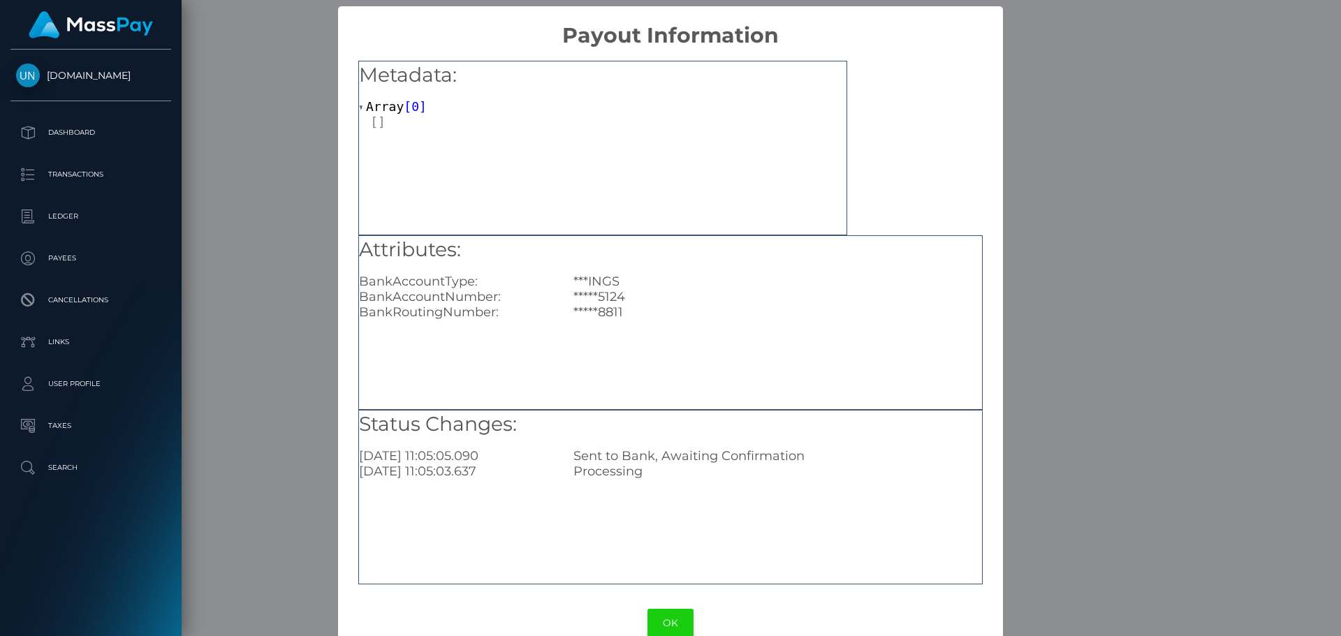
click at [1006, 175] on div "× Payout Information Metadata: Array [ 0 ] Attributes: BankAccountType: ***INGS…" at bounding box center [670, 318] width 1341 height 636
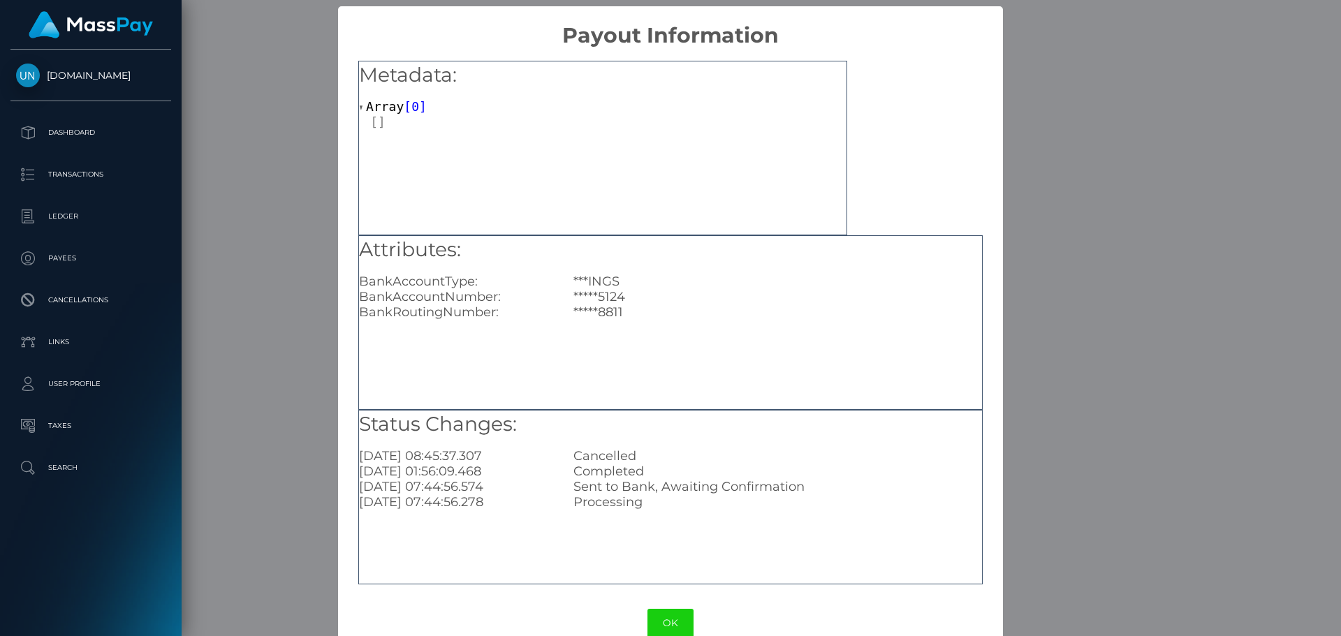
click at [1099, 116] on div "× Payout Information Metadata: Array [ 0 ] Attributes: BankAccountType: ***INGS…" at bounding box center [670, 318] width 1341 height 636
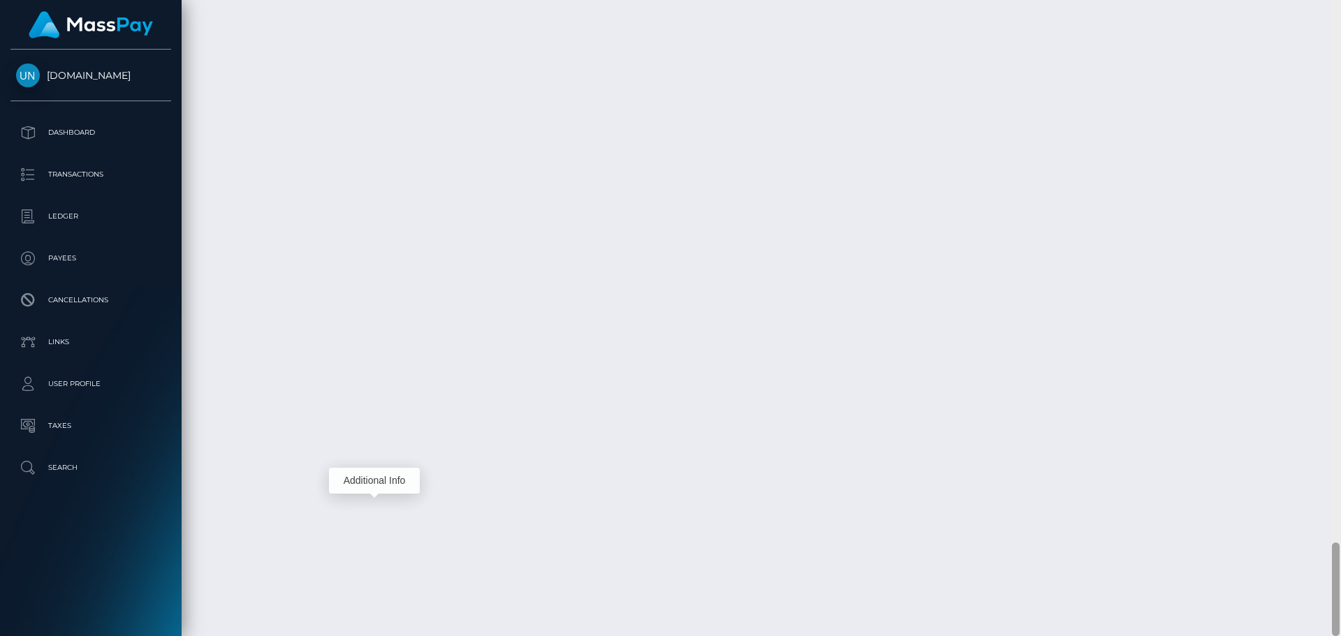
click at [1340, 18] on div at bounding box center [1336, 318] width 10 height 636
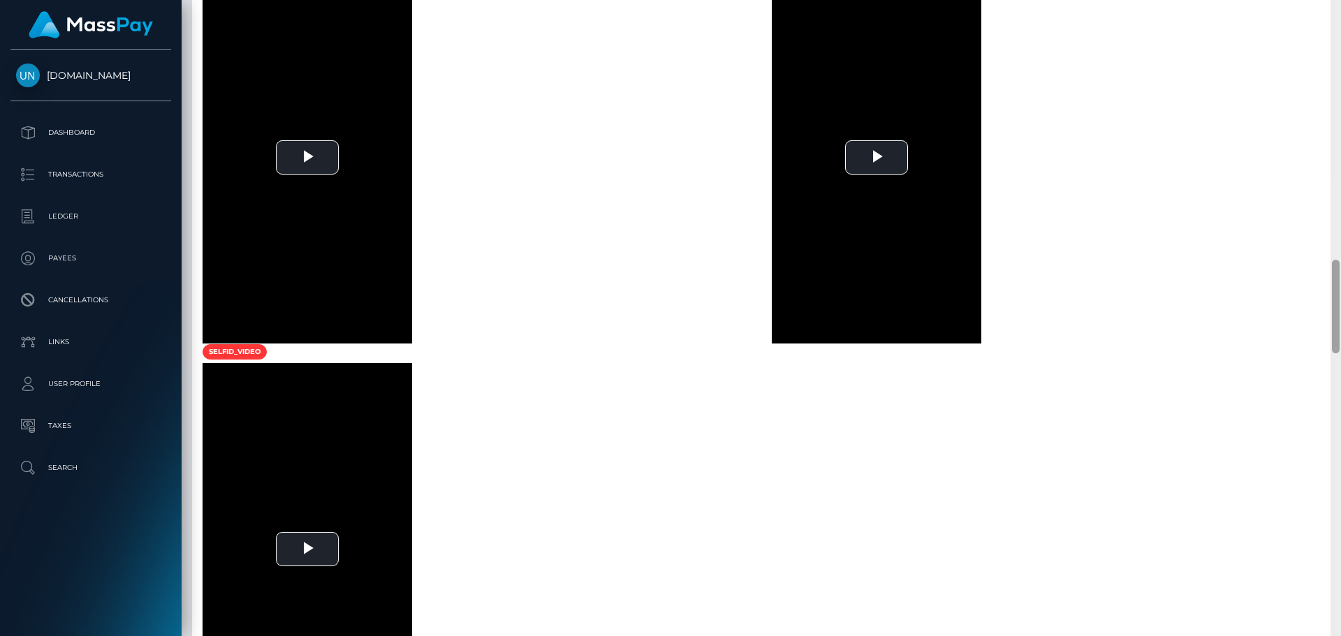
click at [1340, 18] on div at bounding box center [1336, 318] width 10 height 636
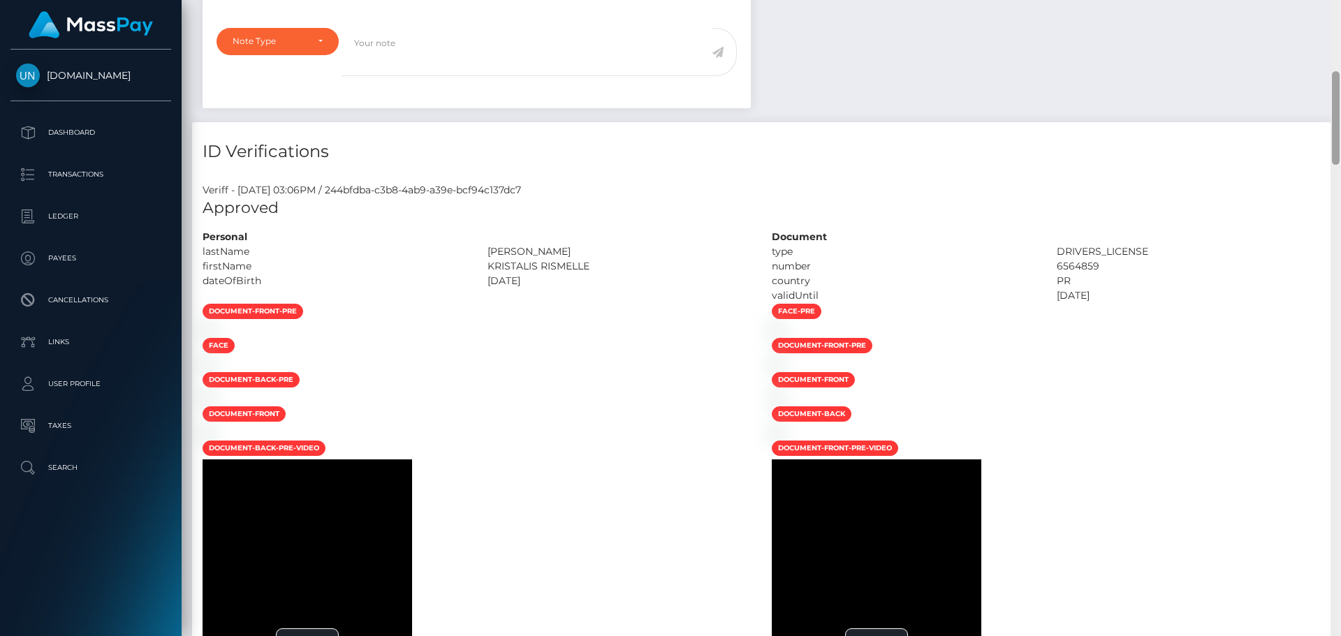
scroll to position [0, 0]
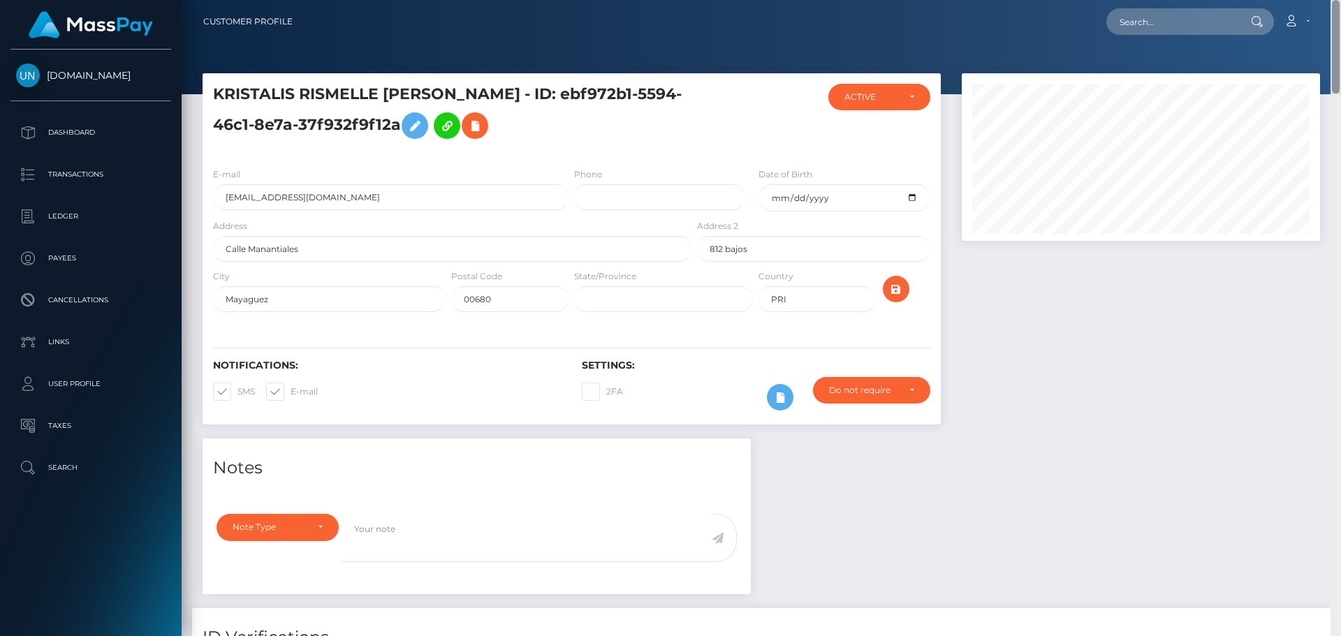
click at [1340, 18] on div "Customer Profile Loading... Loading..." at bounding box center [761, 318] width 1159 height 636
click at [1189, 30] on input "text" at bounding box center [1171, 21] width 131 height 27
paste input "kaitlyn3romero@gmail.com"
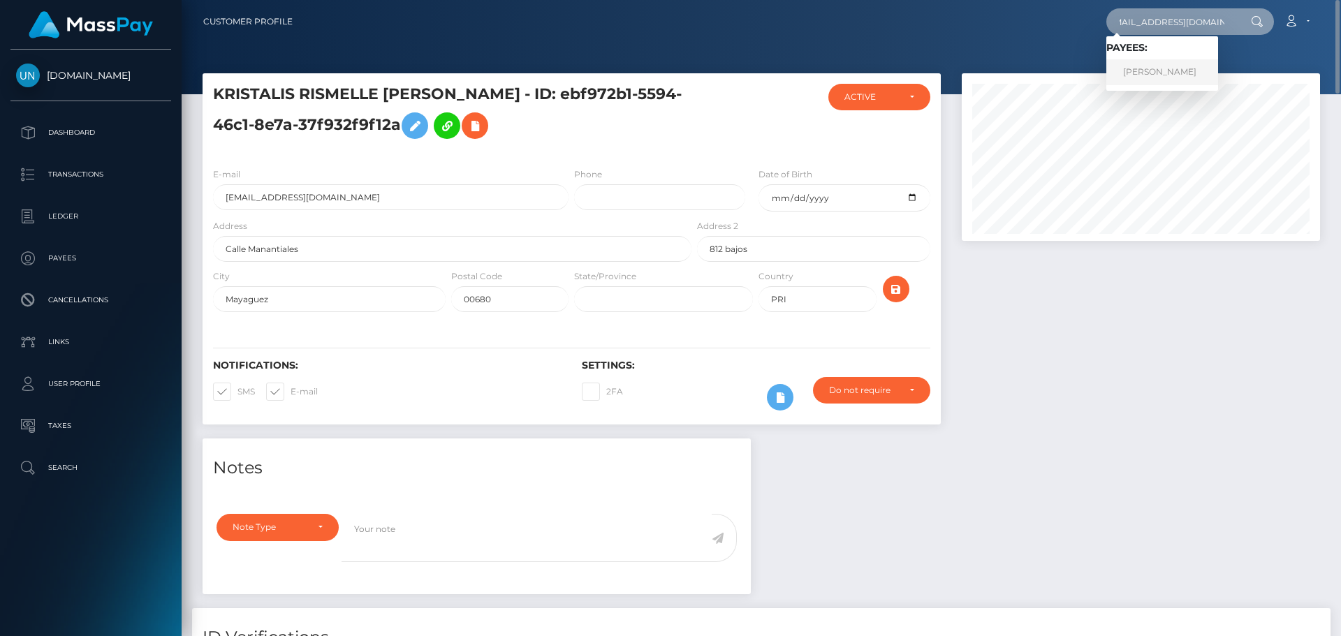
type input "kaitlyn3romero@gmail.com"
click at [1173, 75] on link "KAITLYN NICOLE ROMERO" at bounding box center [1162, 72] width 112 height 26
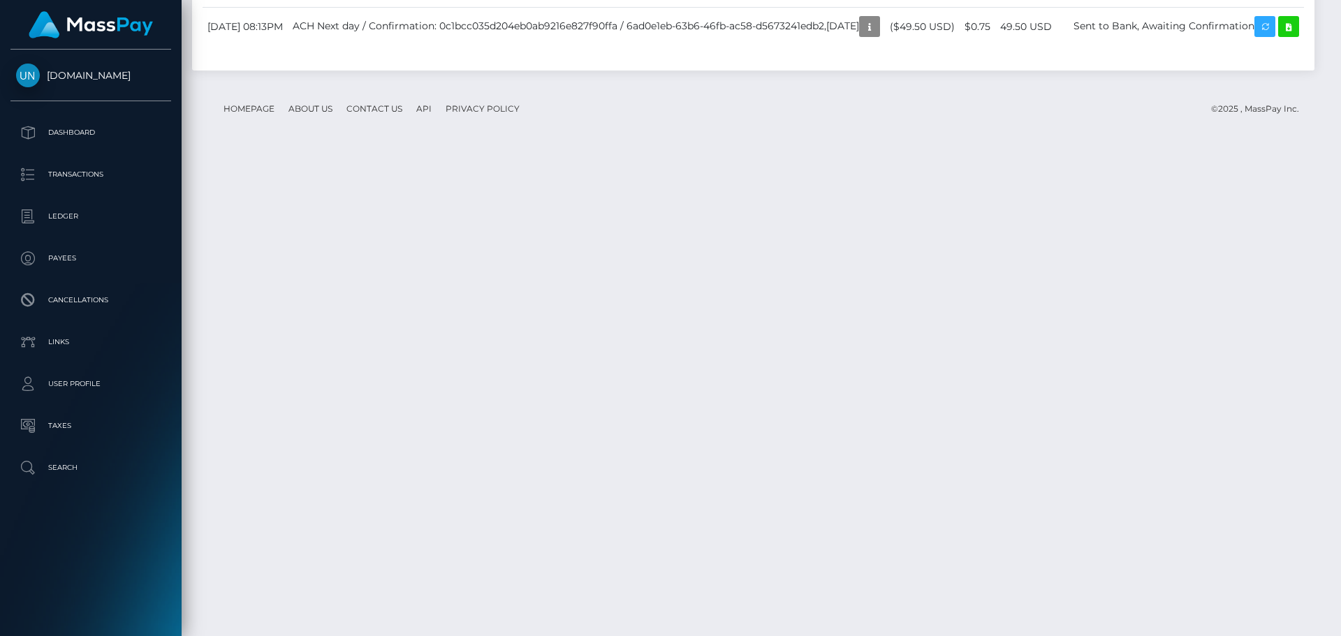
scroll to position [2453, 0]
